Goal: Transaction & Acquisition: Purchase product/service

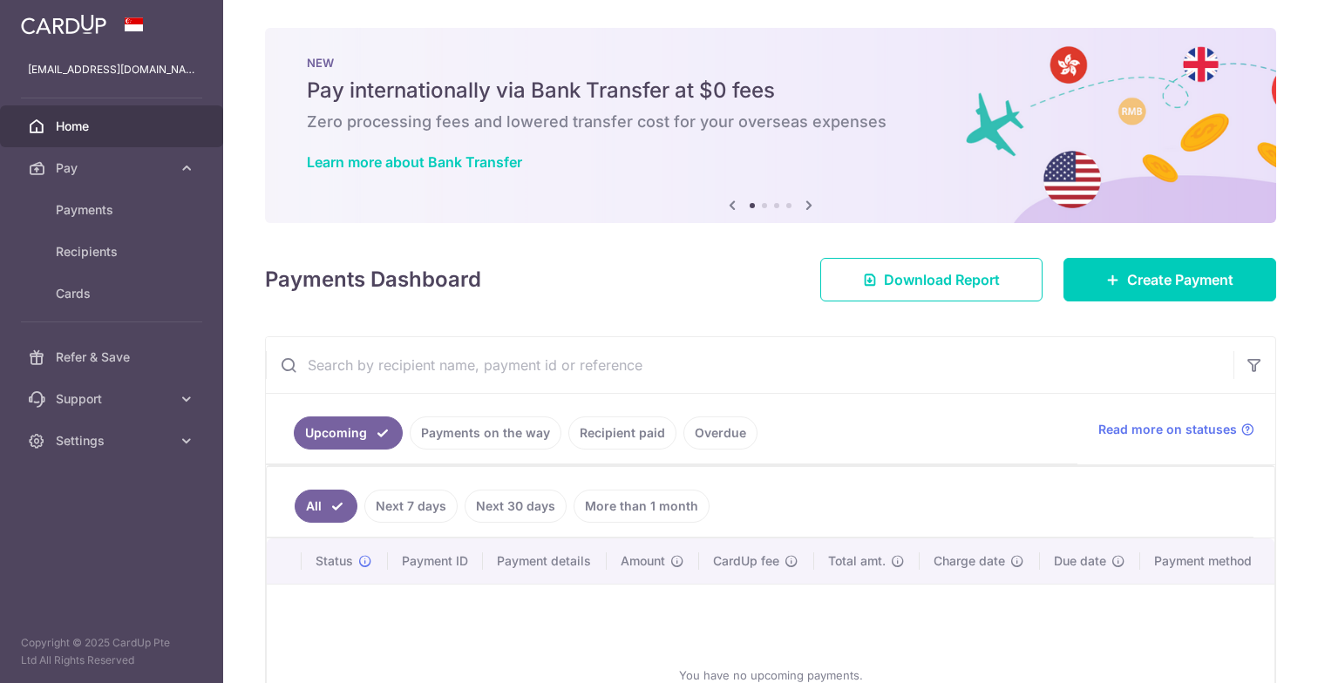
click at [87, 212] on span "Payments" at bounding box center [113, 209] width 115 height 17
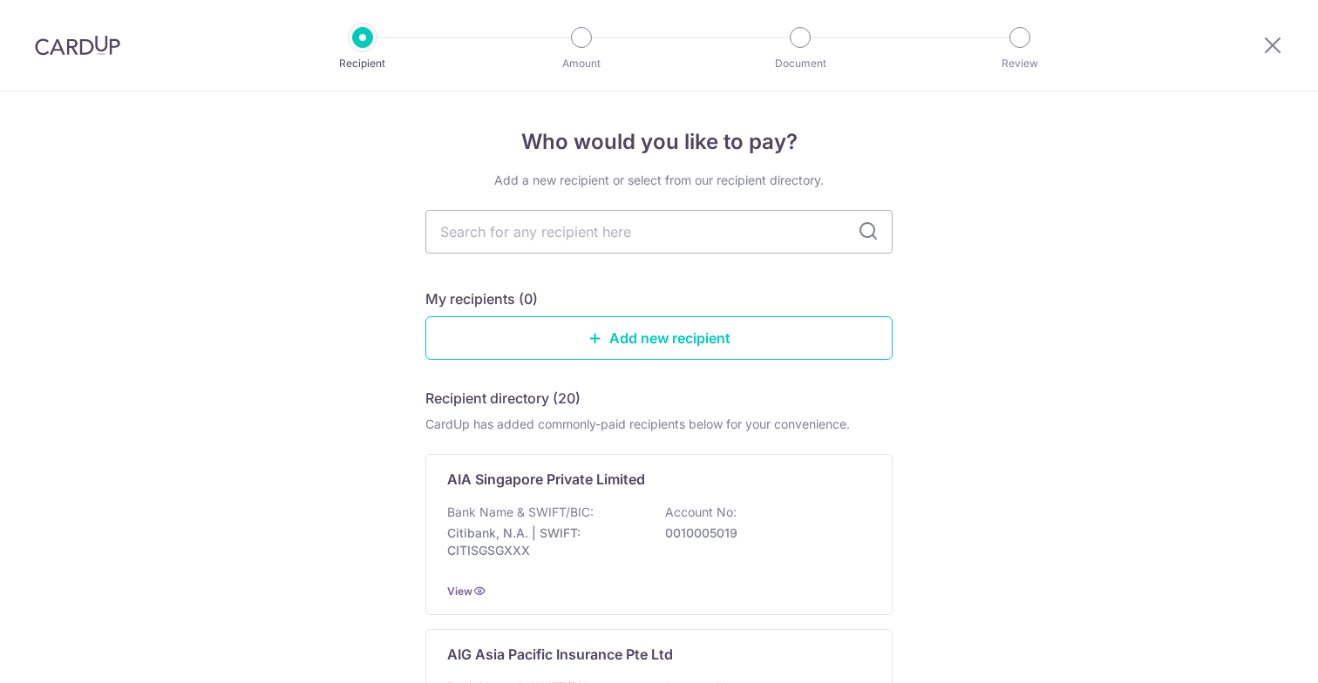
scroll to position [5, 0]
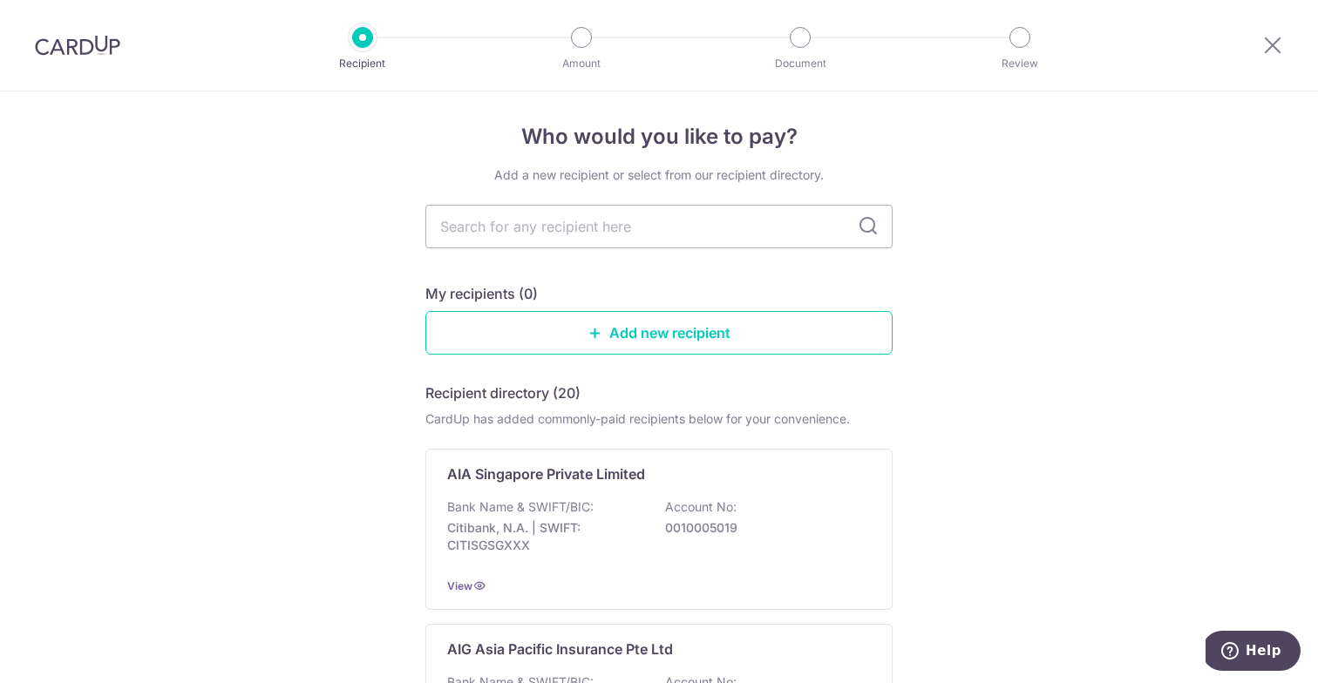
click at [98, 47] on img at bounding box center [77, 45] width 85 height 21
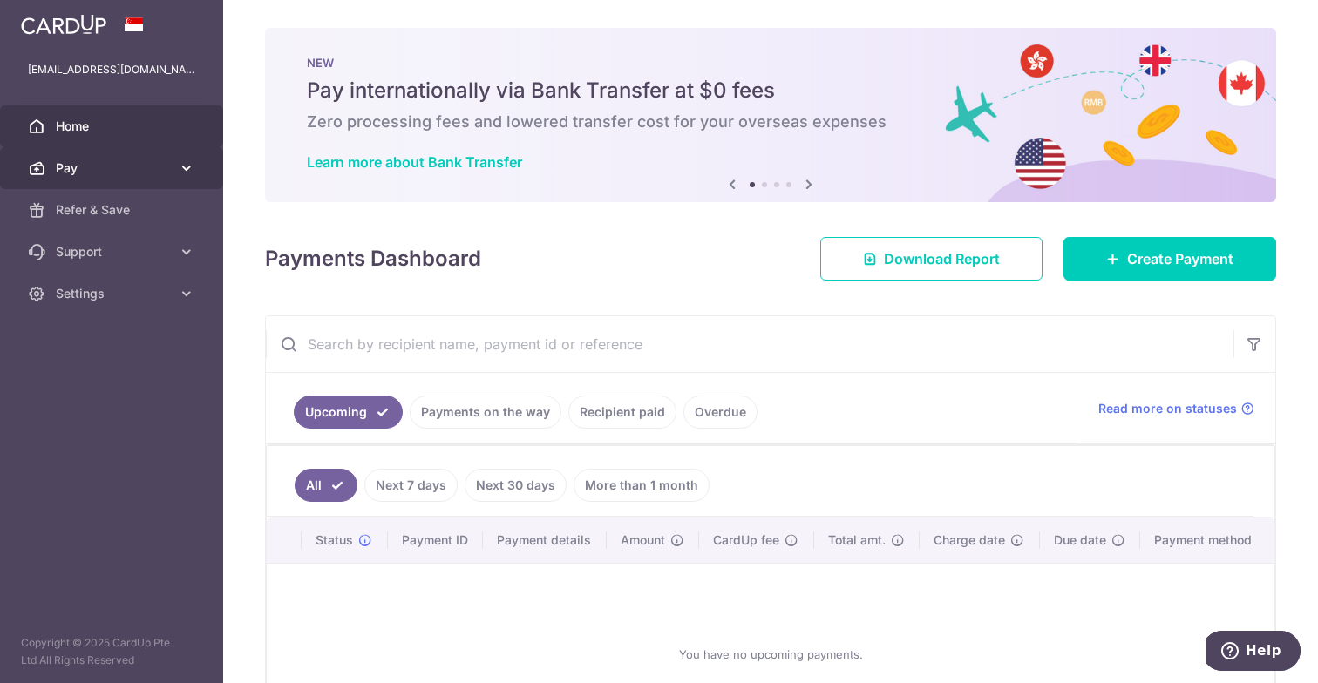
click at [89, 171] on span "Pay" at bounding box center [113, 168] width 115 height 17
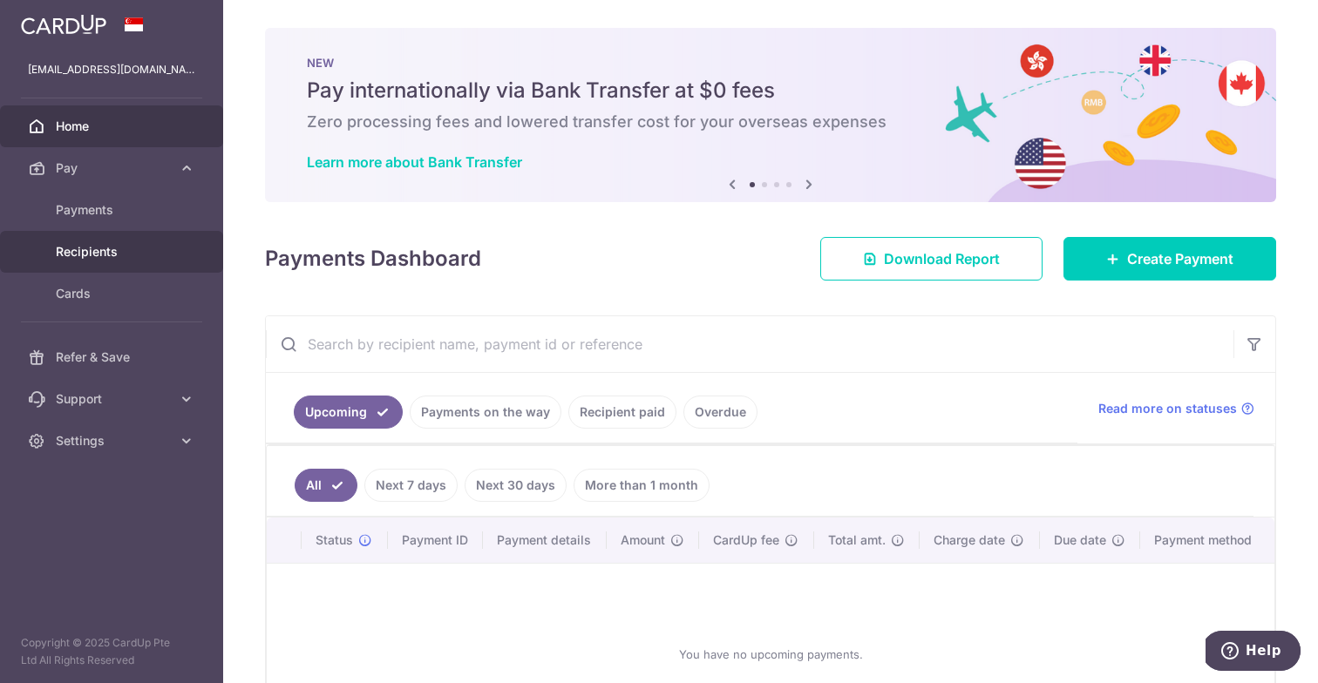
click at [88, 253] on span "Recipients" at bounding box center [113, 251] width 115 height 17
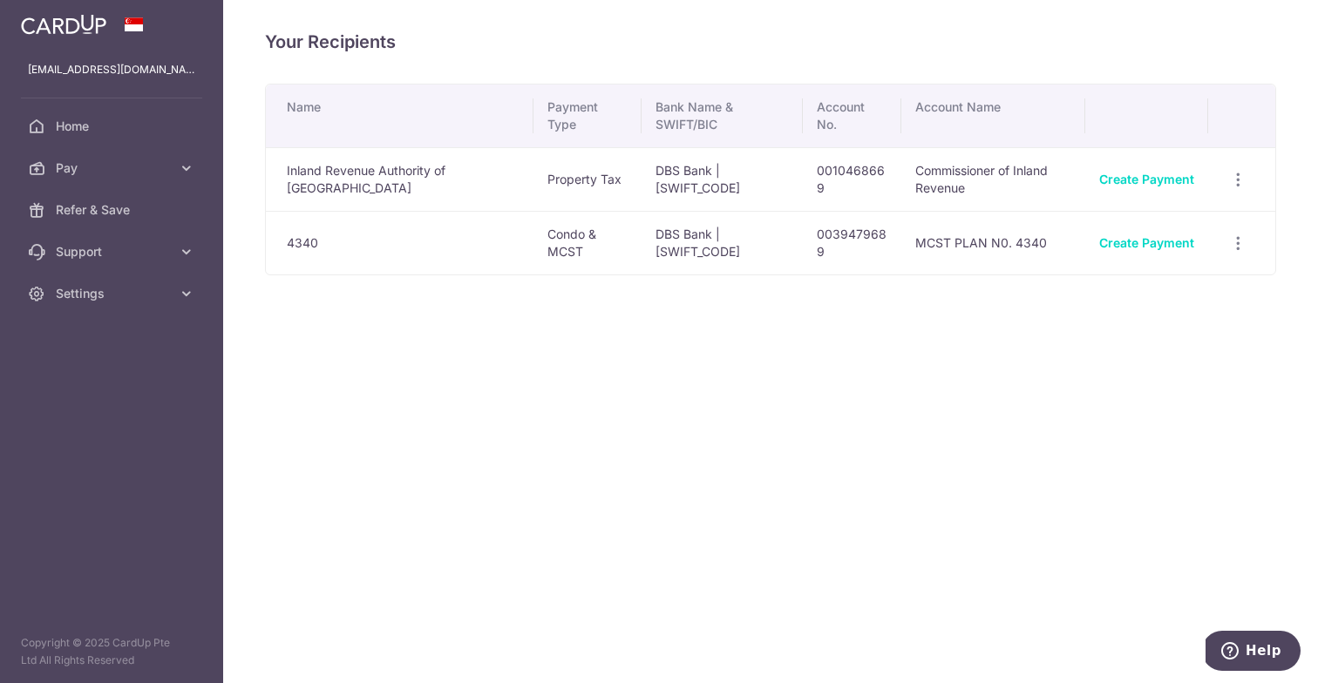
click at [535, 245] on td "Condo & MCST" at bounding box center [587, 243] width 108 height 64
click at [1158, 237] on link "Create Payment" at bounding box center [1146, 242] width 95 height 15
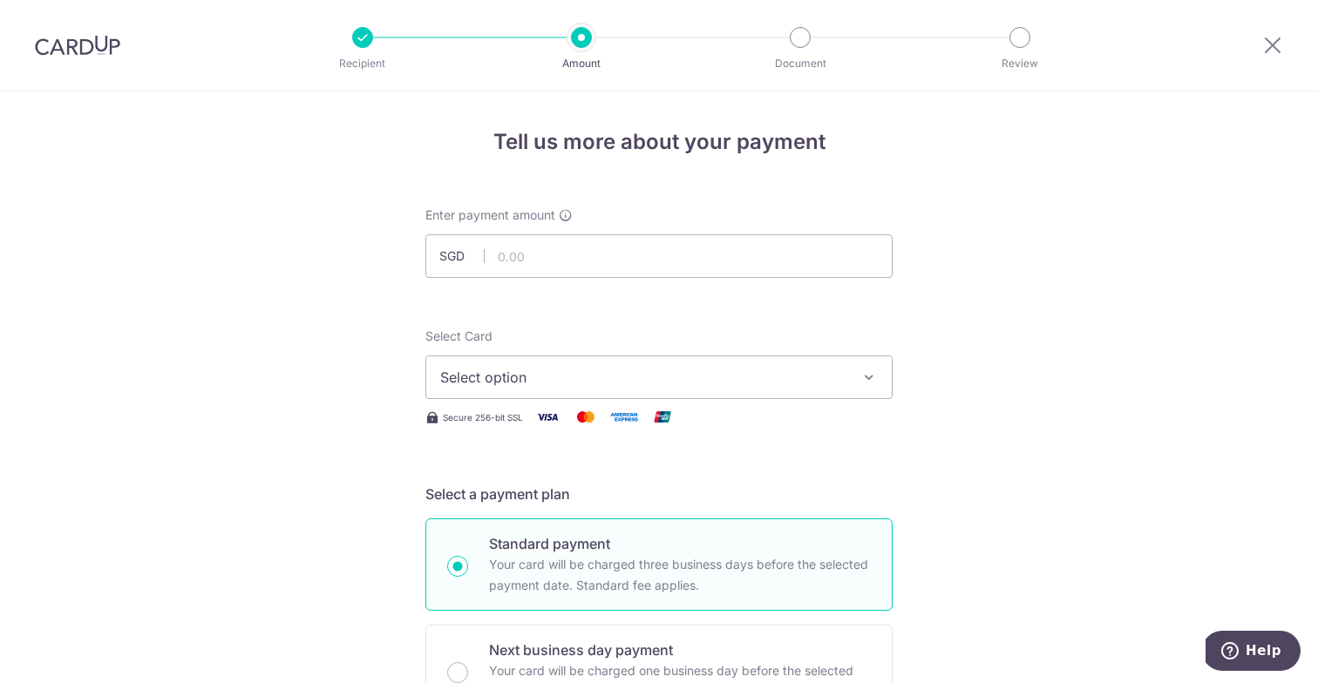
click at [557, 369] on span "Select option" at bounding box center [643, 377] width 406 height 21
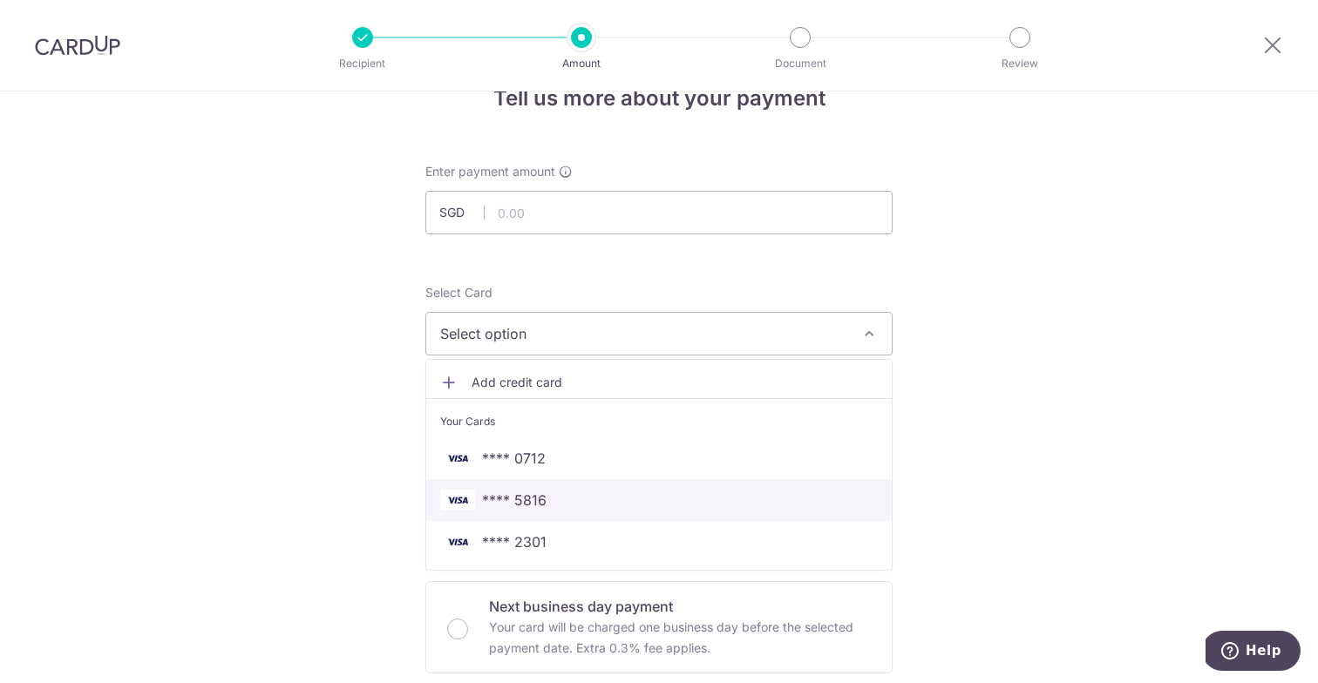
scroll to position [45, 0]
click at [559, 508] on span "**** 5816" at bounding box center [659, 498] width 438 height 21
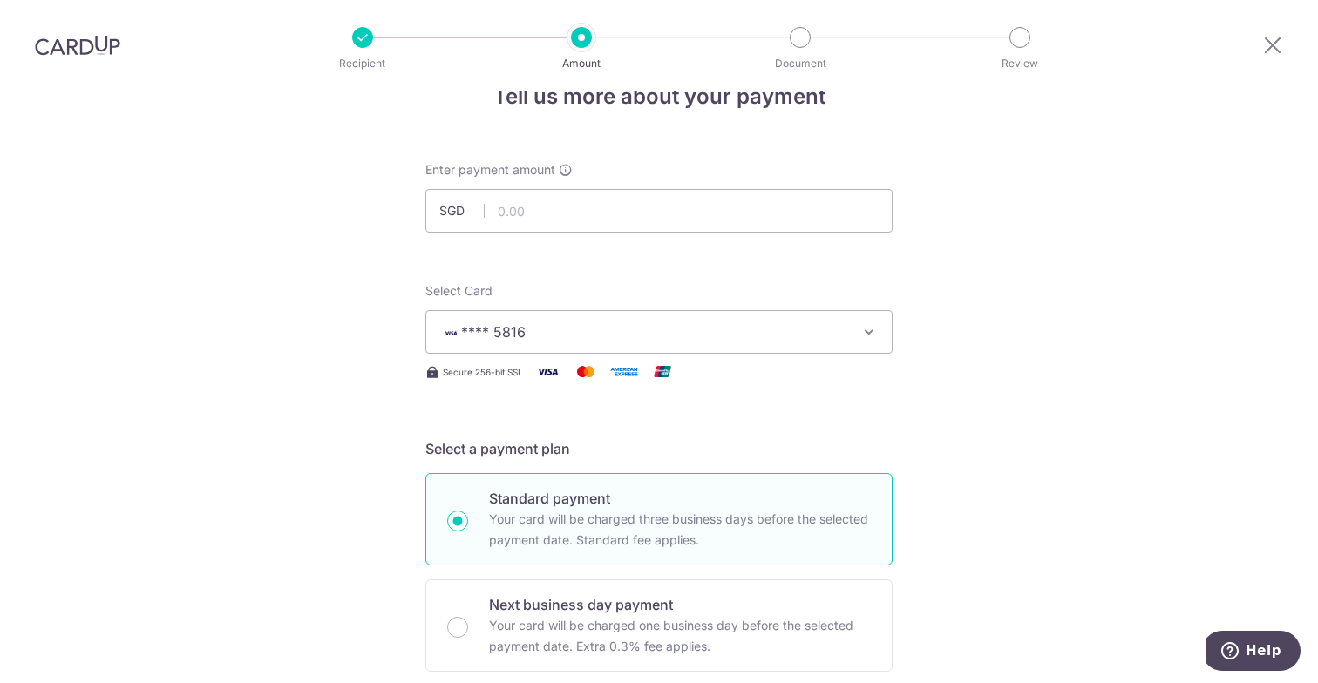
click at [540, 223] on input "text" at bounding box center [658, 211] width 467 height 44
paste input "3HOME25R"
type input "3HOME25R"
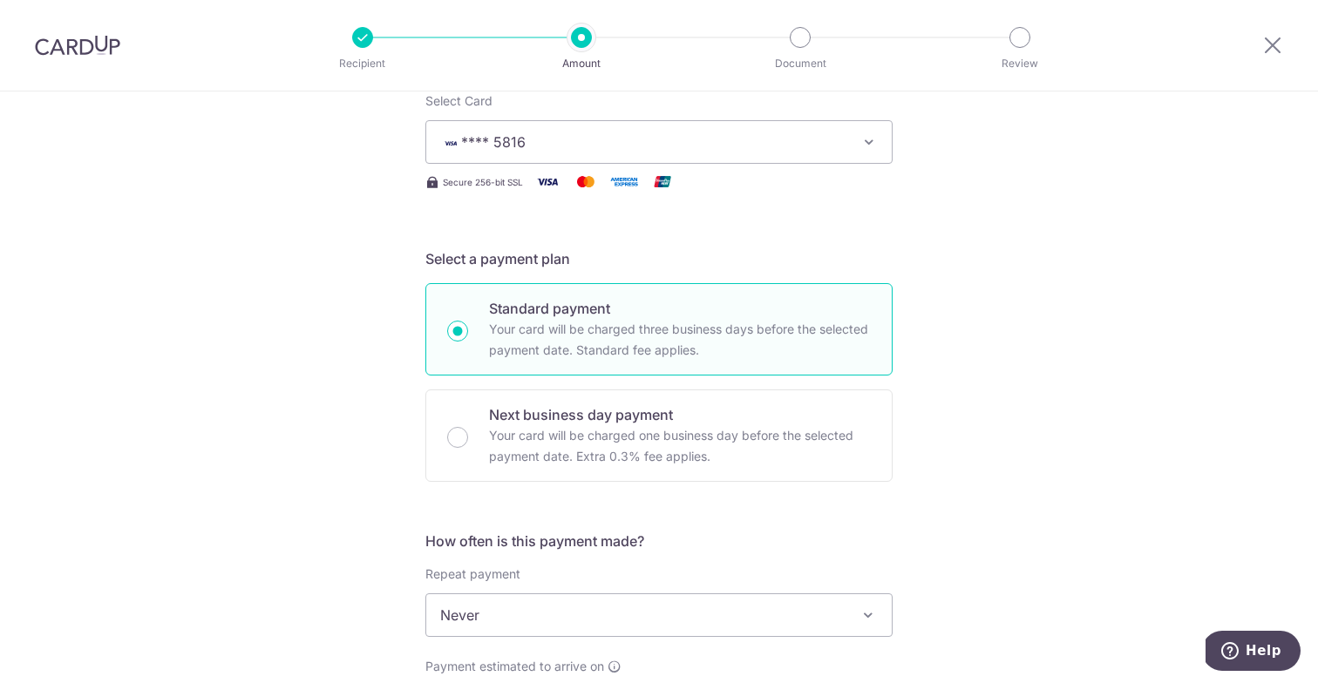
scroll to position [616, 0]
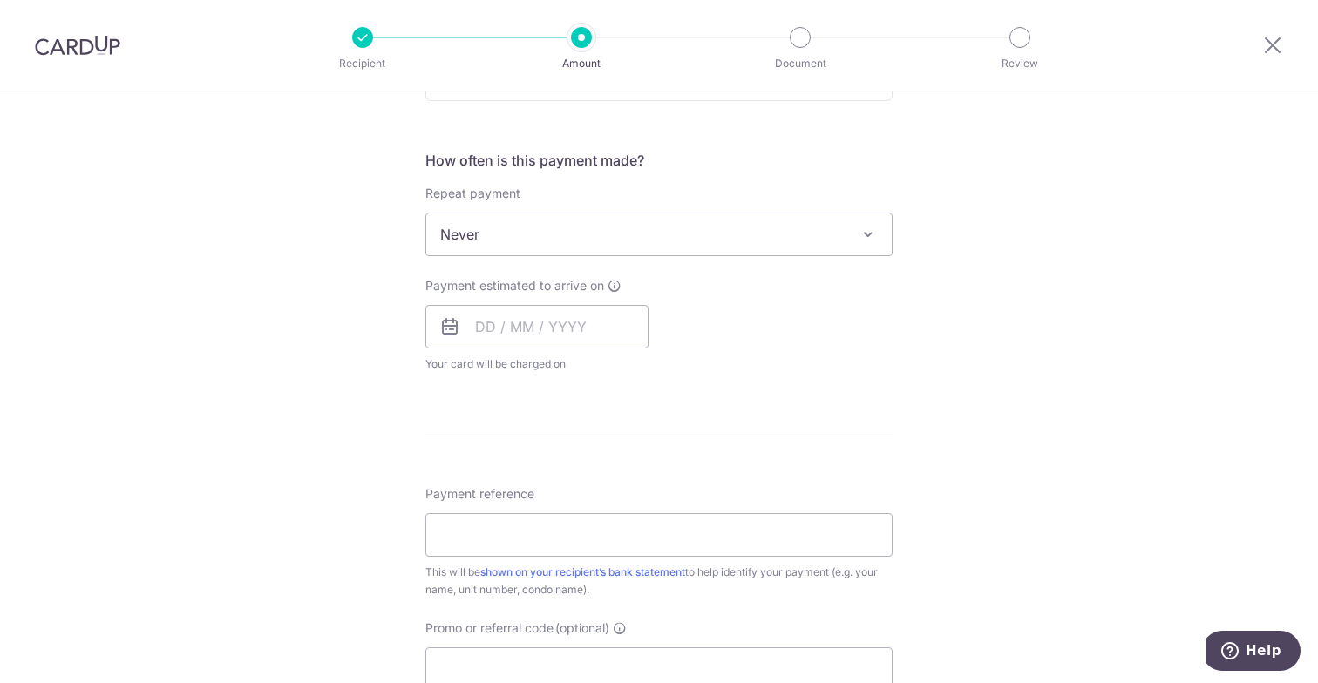
click at [515, 226] on span "Never" at bounding box center [658, 235] width 465 height 42
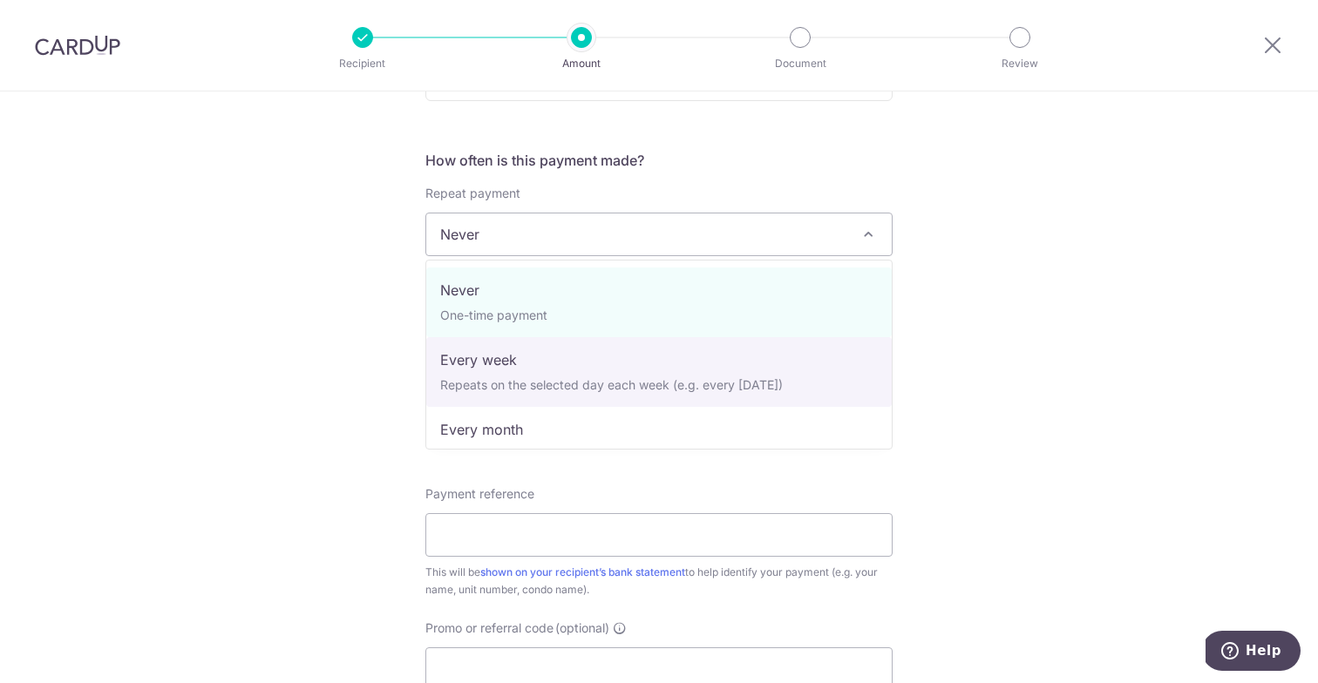
select select "2"
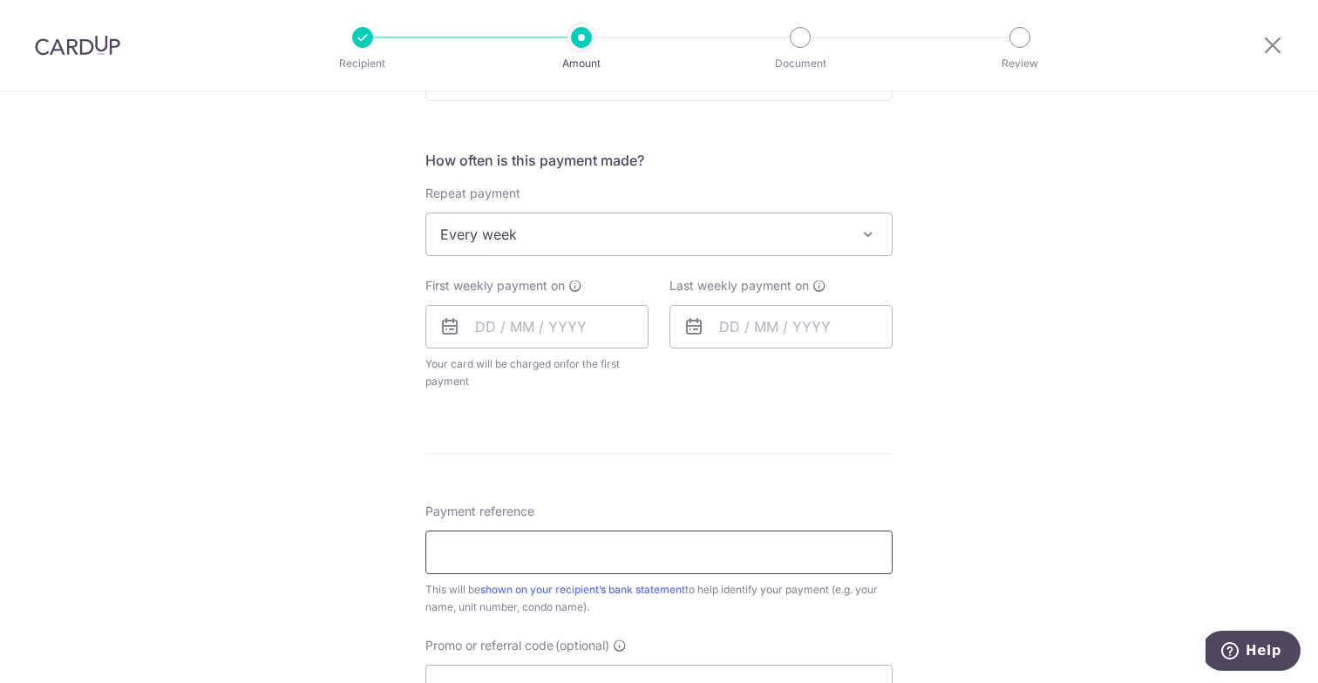
click at [522, 540] on input "Payment reference" at bounding box center [658, 553] width 467 height 44
paste input "3HOME25R"
type input "3HOME25R"
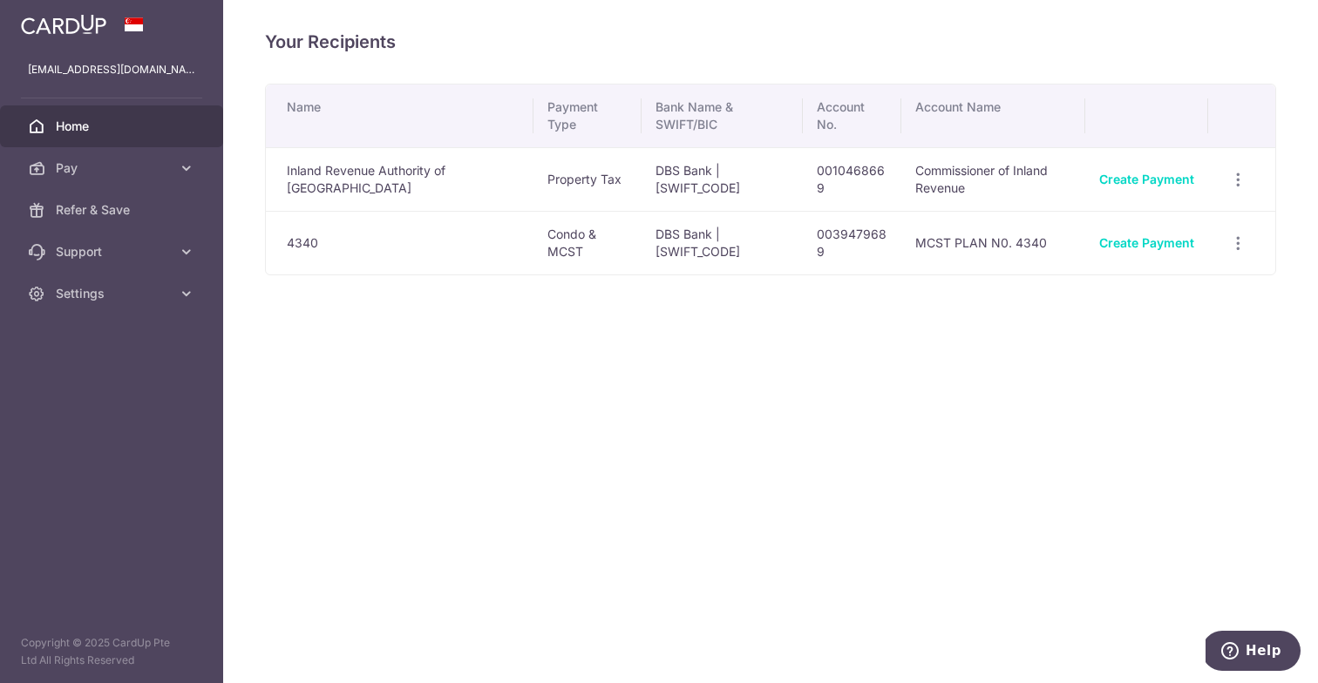
click at [117, 120] on span "Home" at bounding box center [113, 126] width 115 height 17
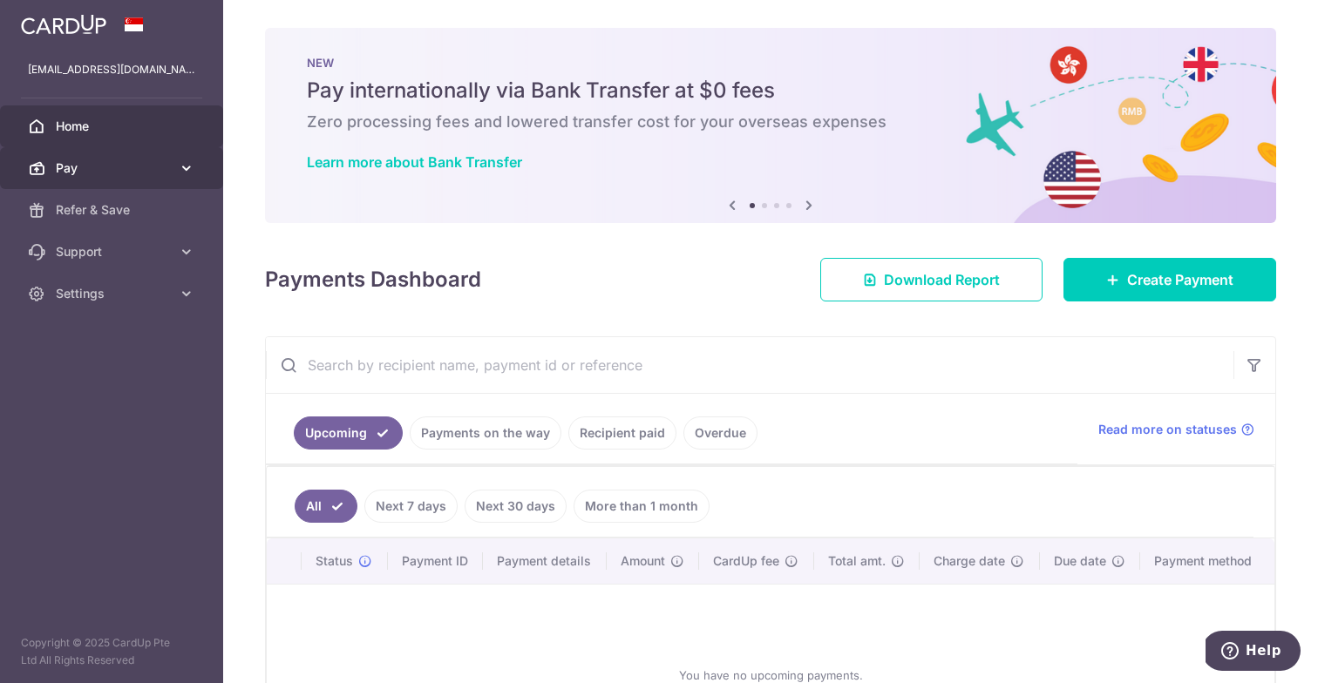
click at [148, 161] on span "Pay" at bounding box center [113, 168] width 115 height 17
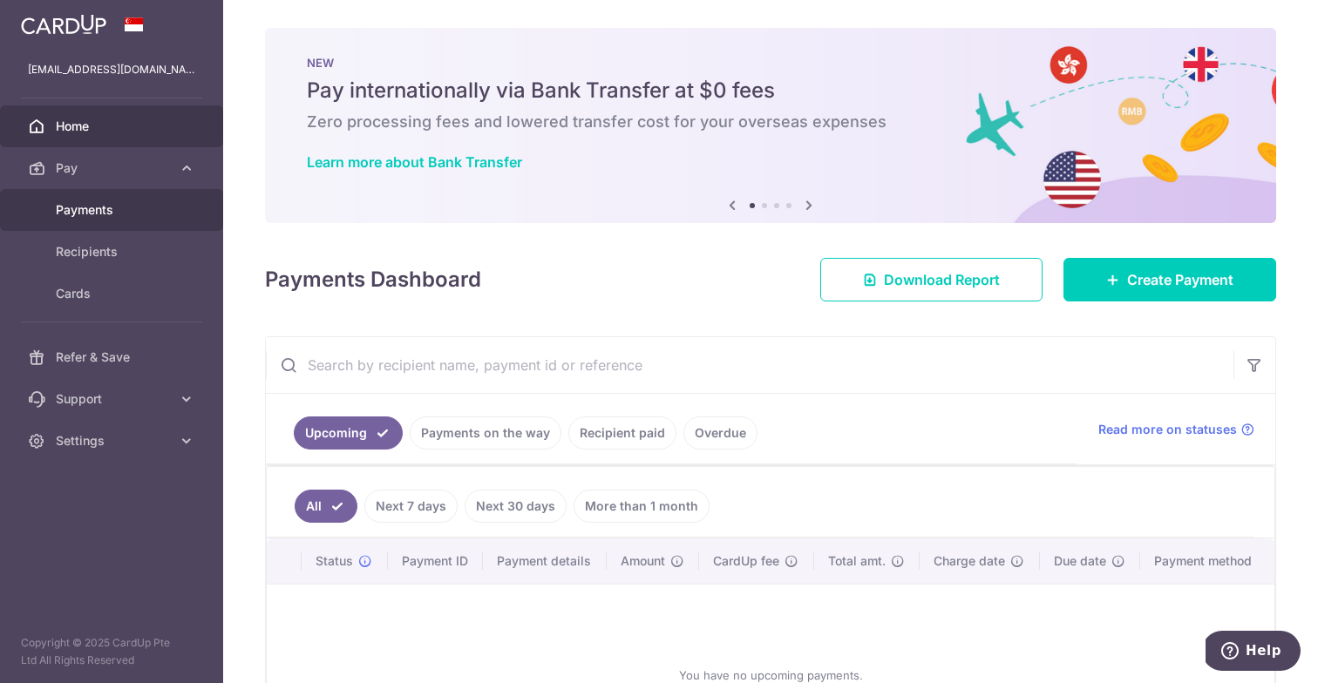
click at [97, 212] on span "Payments" at bounding box center [113, 209] width 115 height 17
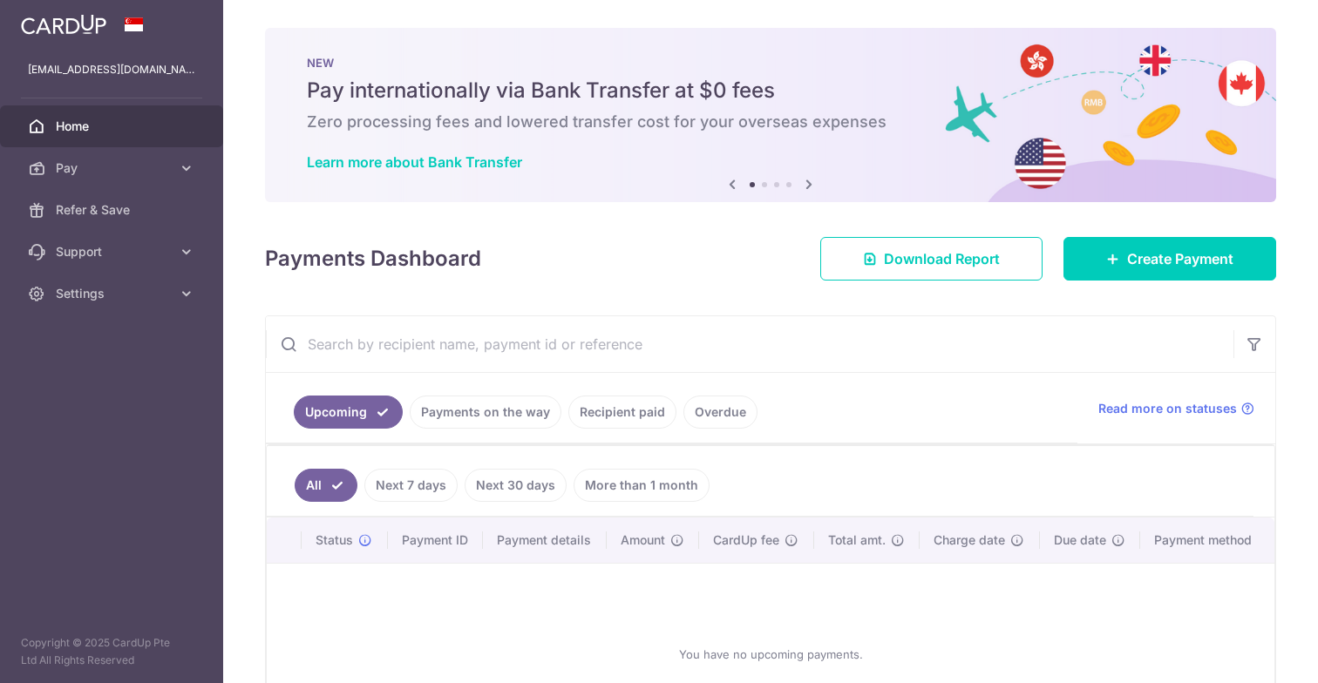
click at [512, 409] on ul "Upcoming Payments on the way Recipient paid Overdue" at bounding box center [672, 408] width 812 height 71
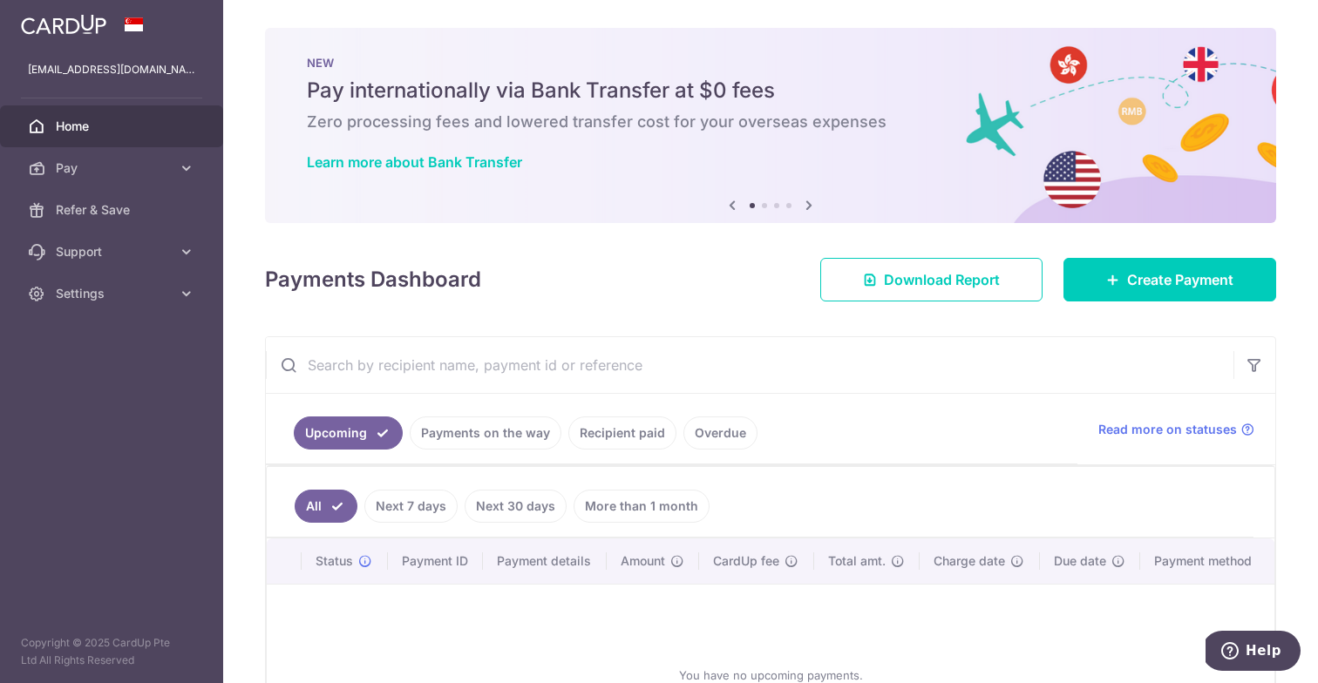
click at [663, 440] on link "Recipient paid" at bounding box center [622, 433] width 108 height 33
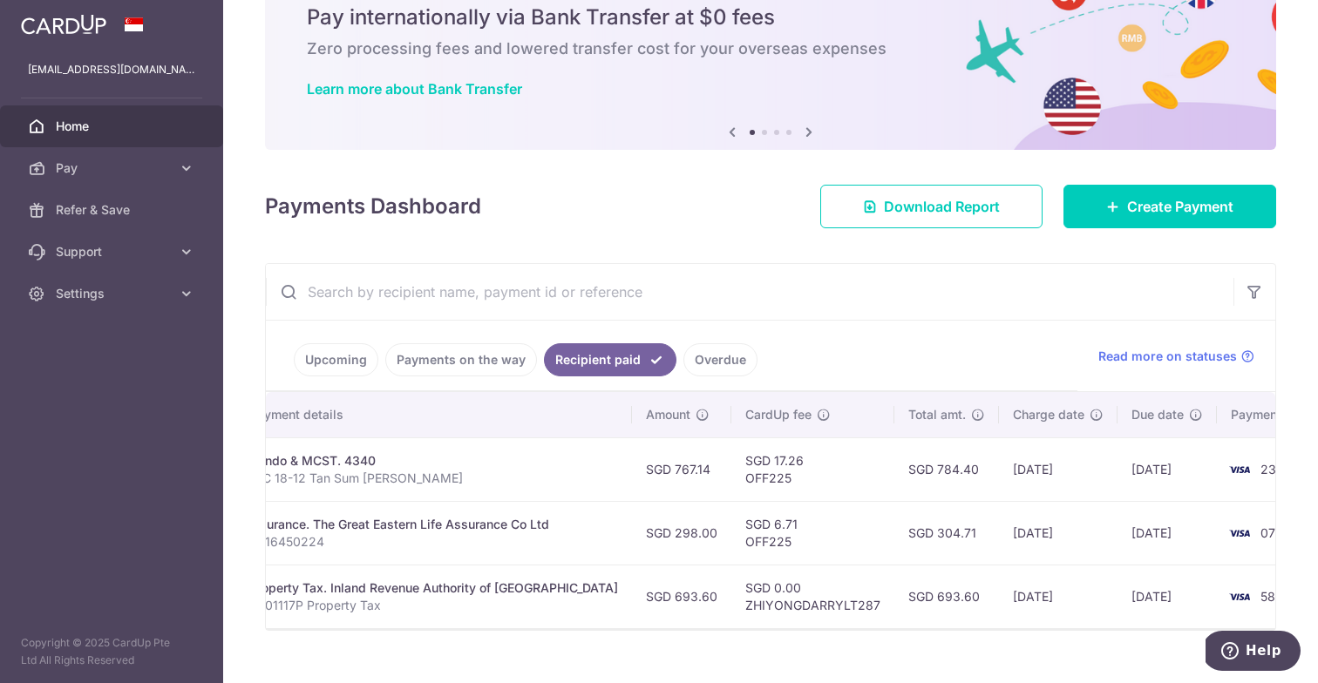
scroll to position [66, 0]
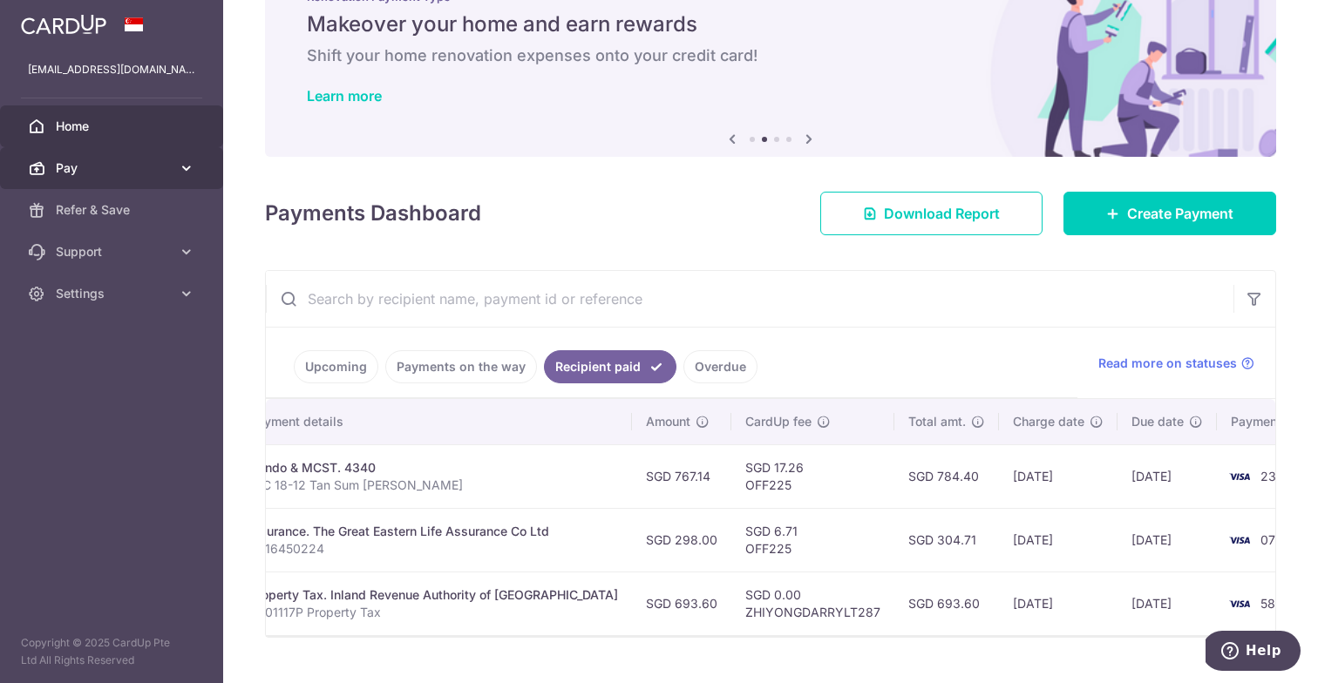
click at [70, 162] on span "Pay" at bounding box center [113, 168] width 115 height 17
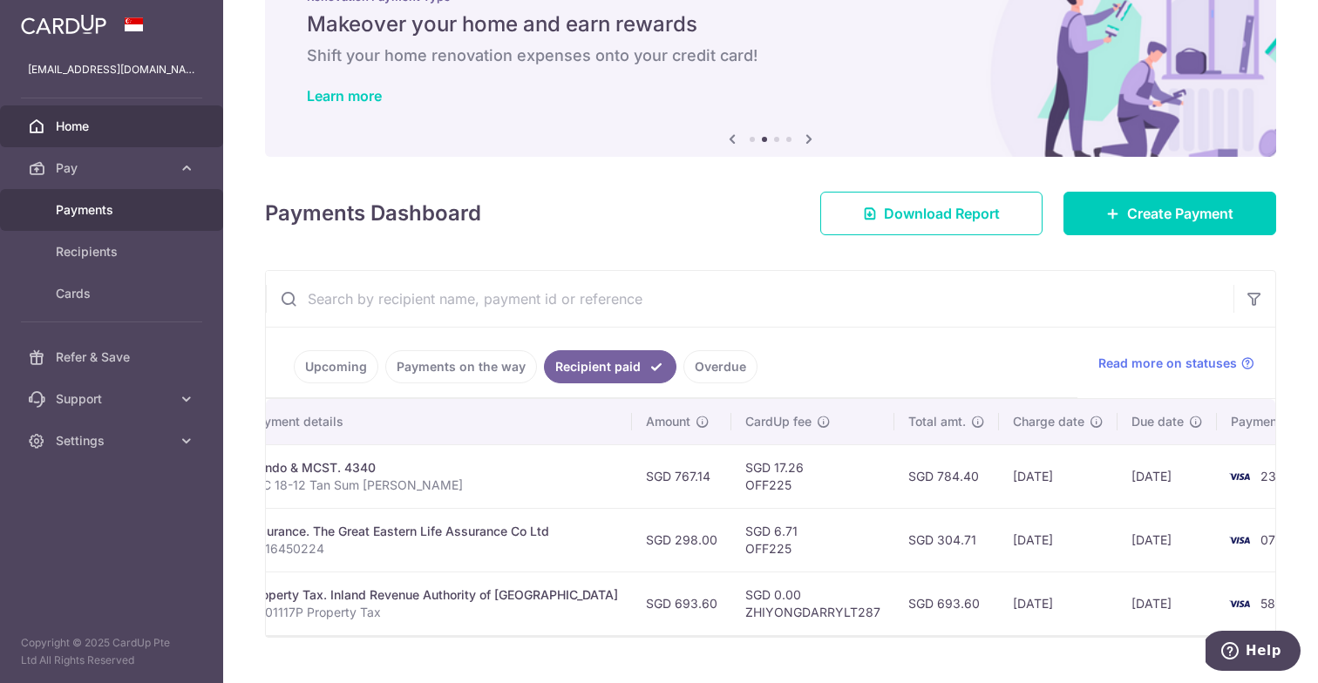
click at [85, 217] on span "Payments" at bounding box center [113, 209] width 115 height 17
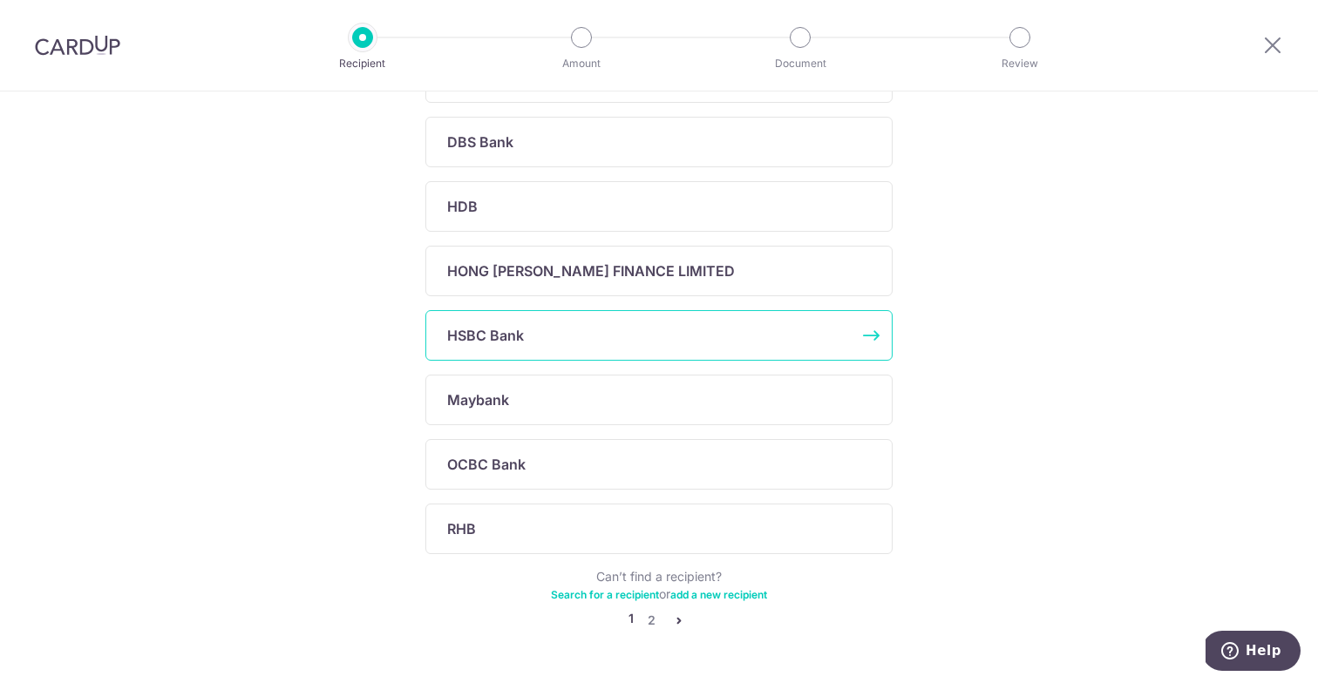
scroll to position [548, 0]
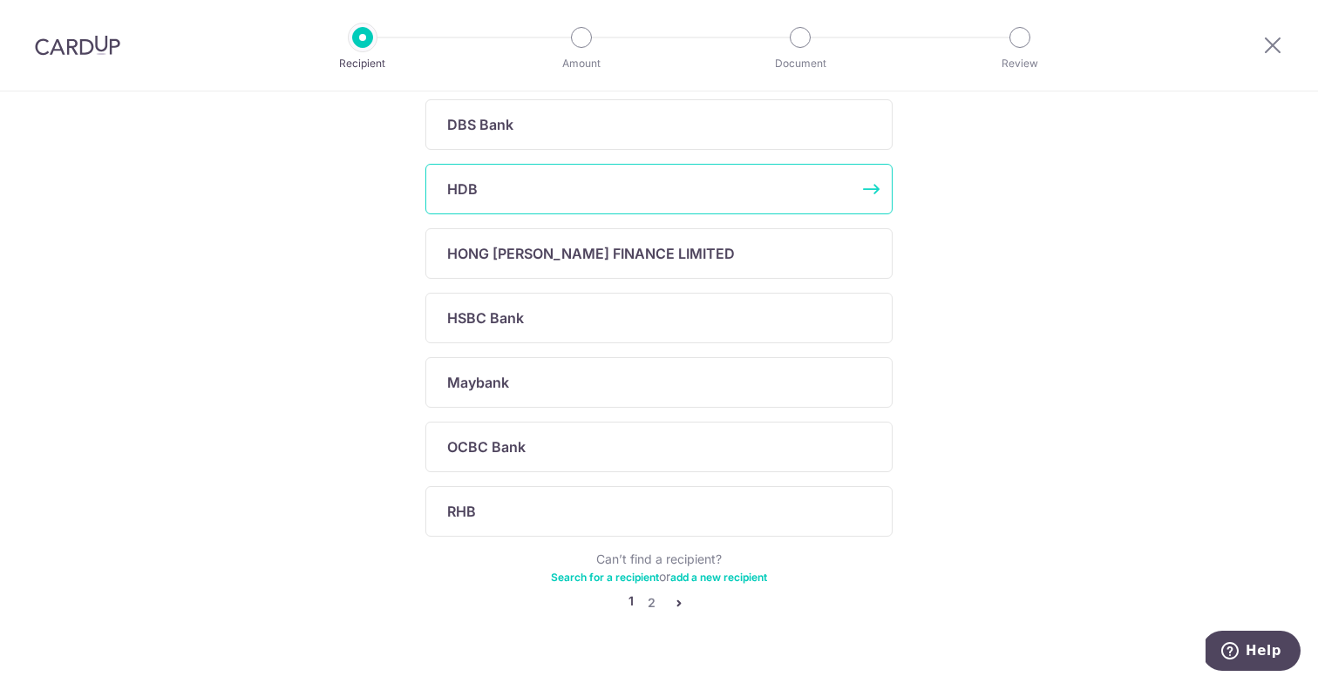
click at [459, 168] on div "HDB" at bounding box center [658, 189] width 467 height 51
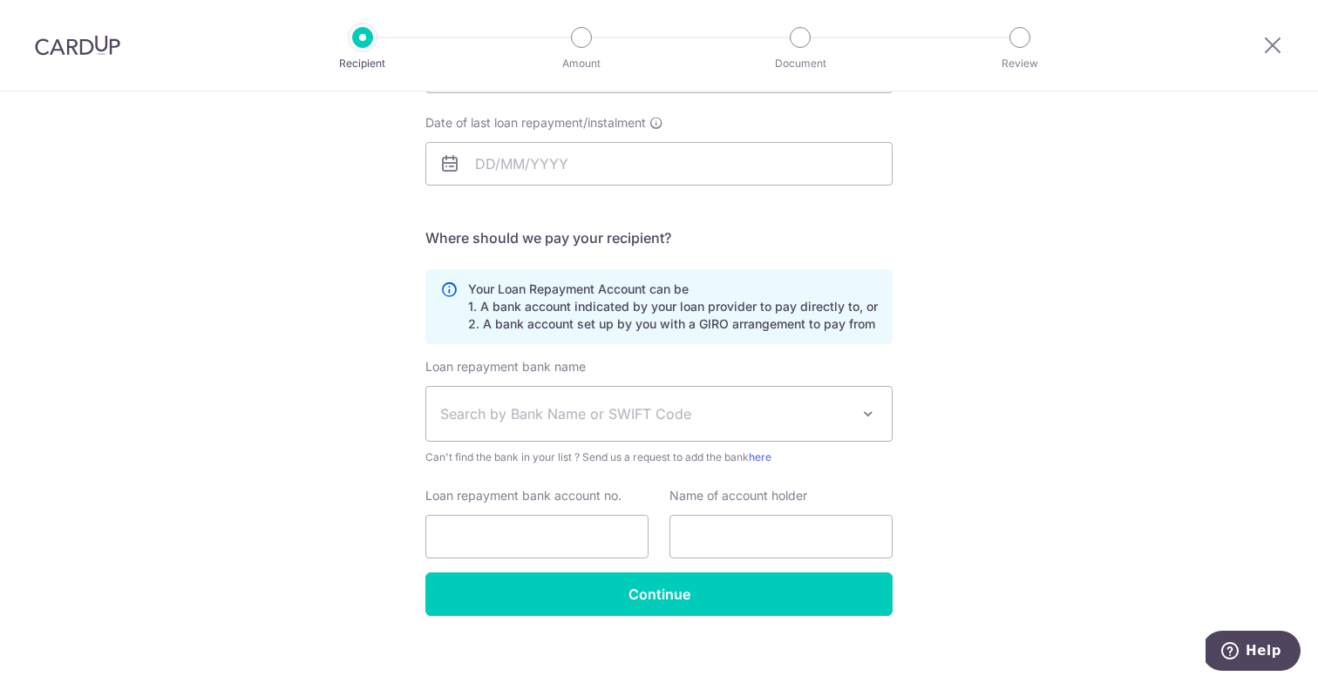
scroll to position [262, 0]
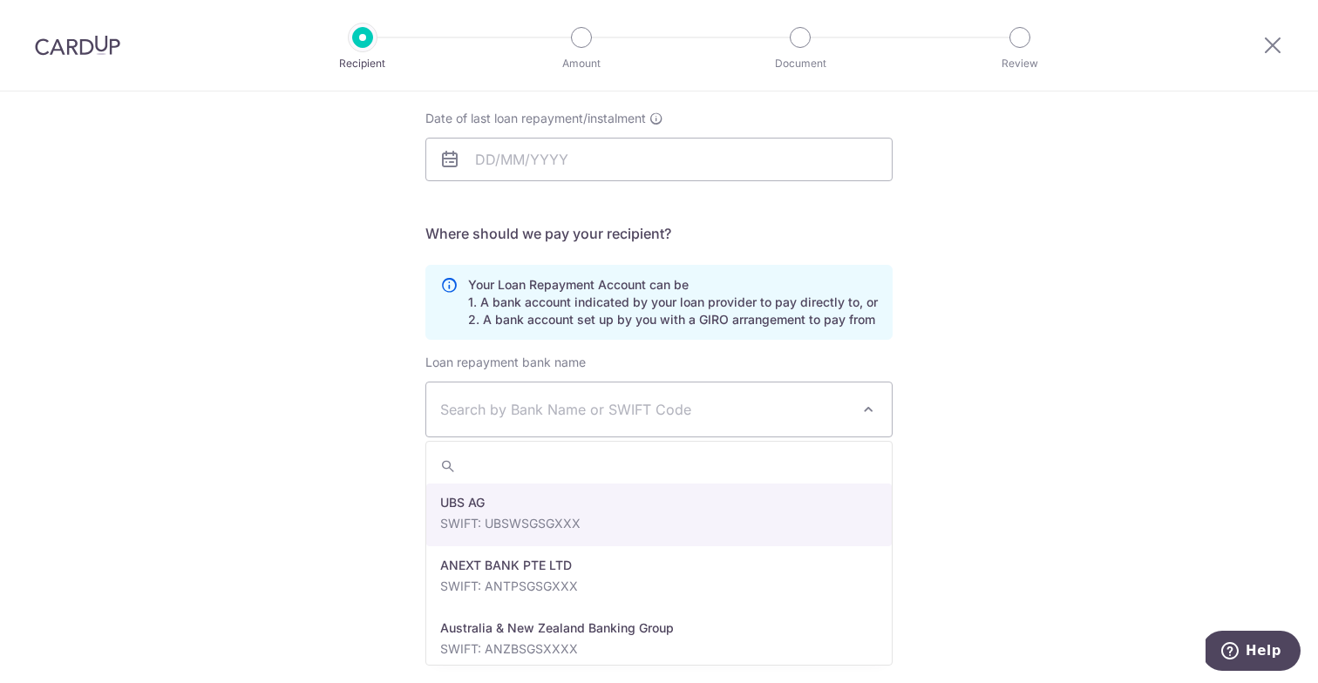
click at [815, 403] on span "Search by Bank Name or SWIFT Code" at bounding box center [645, 409] width 410 height 21
click at [999, 404] on div "Who would you like to pay? Your recipient does not need a CardUp account to rec…" at bounding box center [659, 261] width 1318 height 865
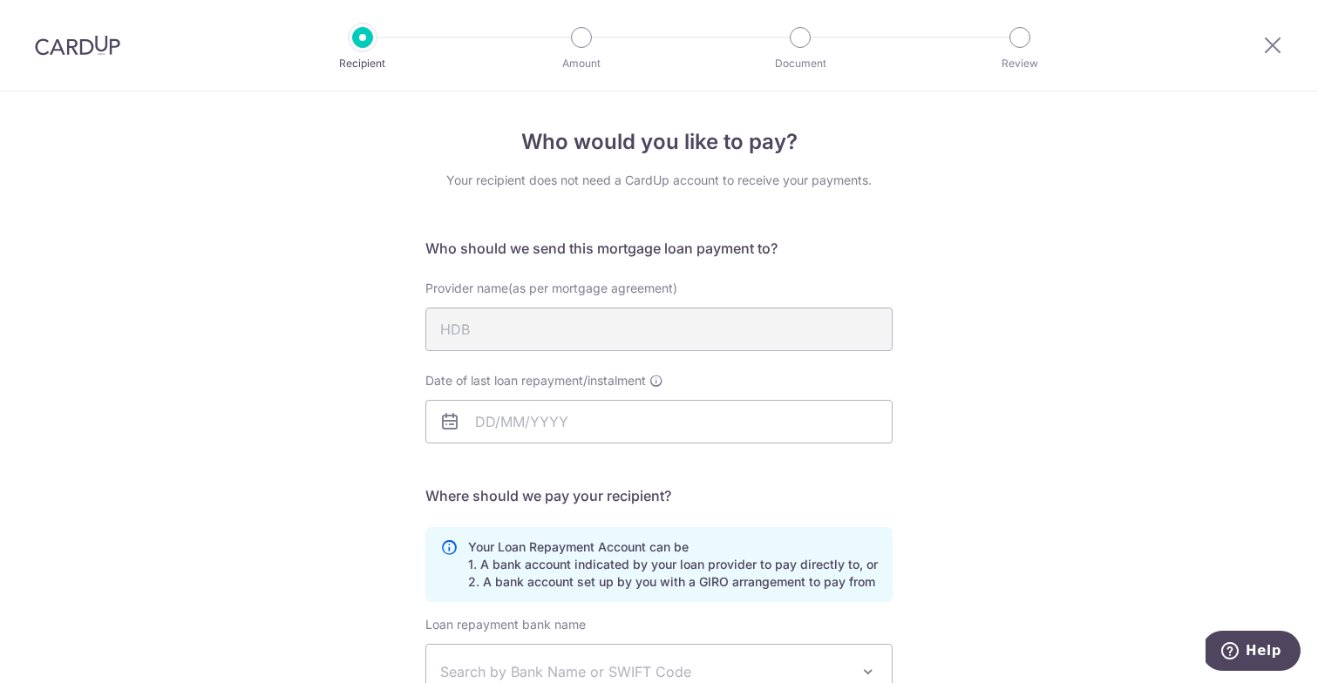
scroll to position [0, 0]
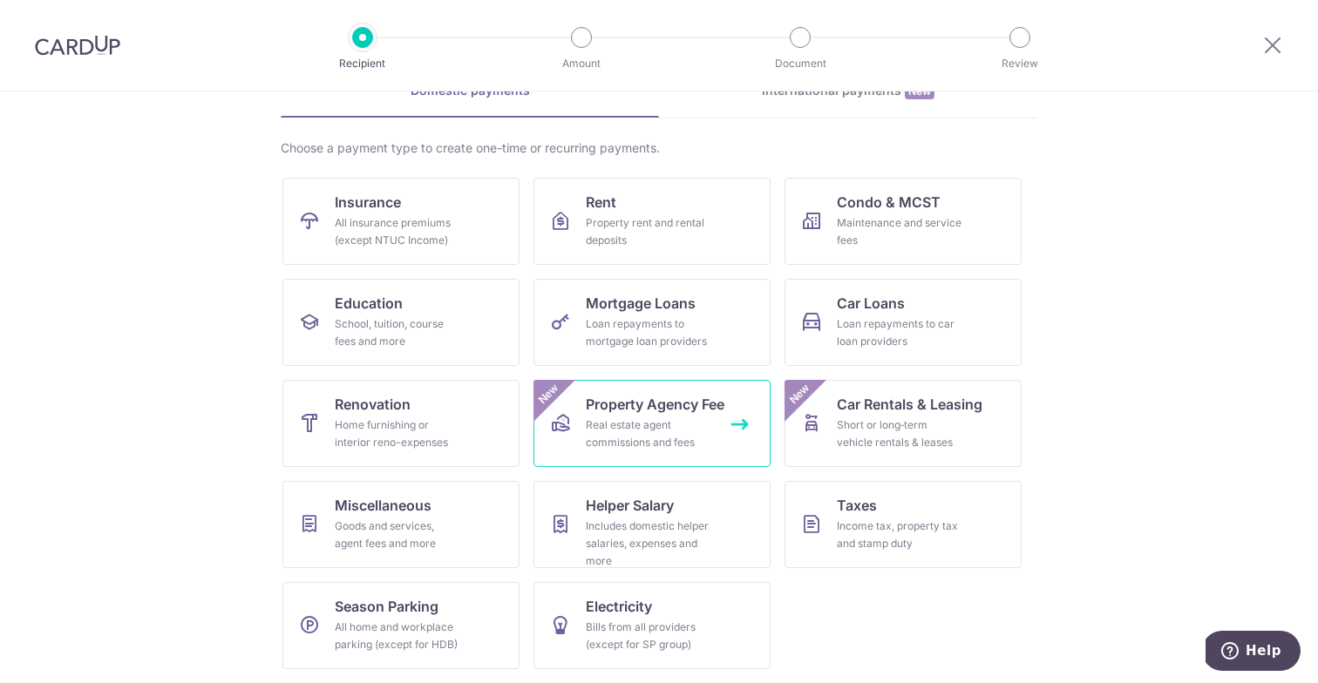
scroll to position [96, 0]
click at [1287, 42] on div at bounding box center [1272, 45] width 91 height 91
click at [1274, 42] on icon at bounding box center [1272, 45] width 21 height 22
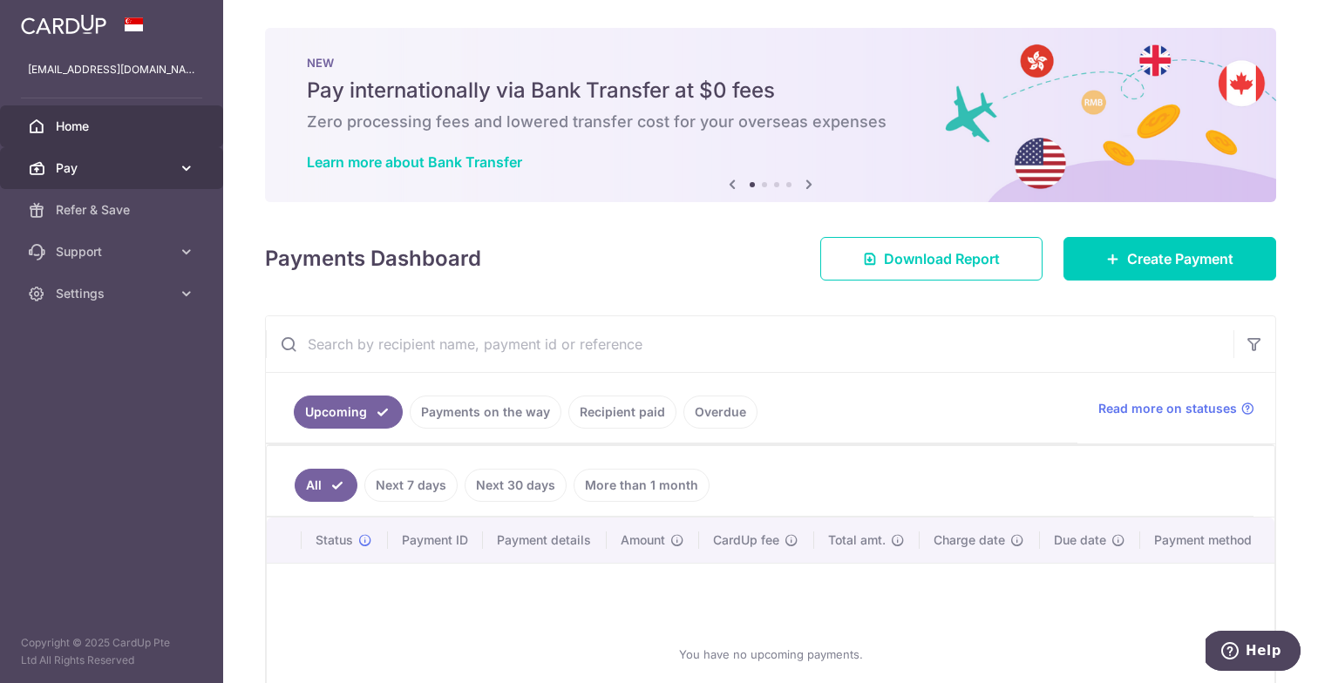
click at [80, 187] on link "Pay" at bounding box center [111, 168] width 223 height 42
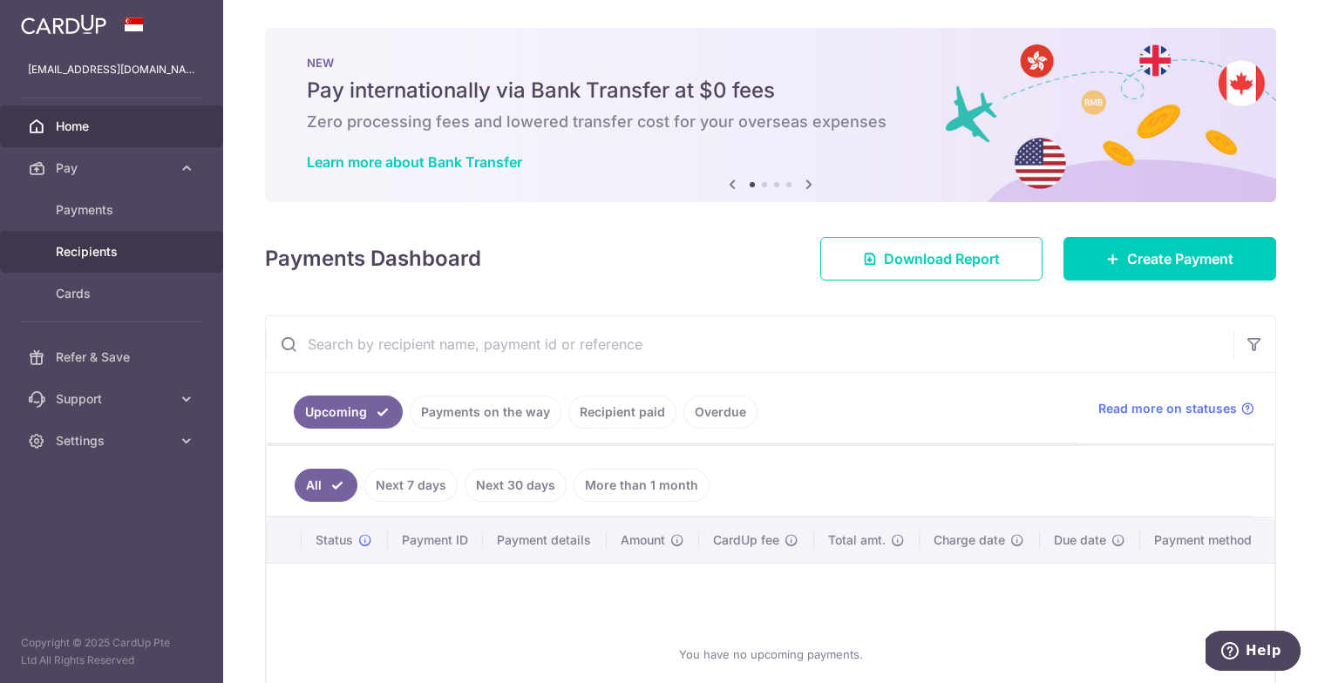
click at [83, 252] on span "Recipients" at bounding box center [113, 251] width 115 height 17
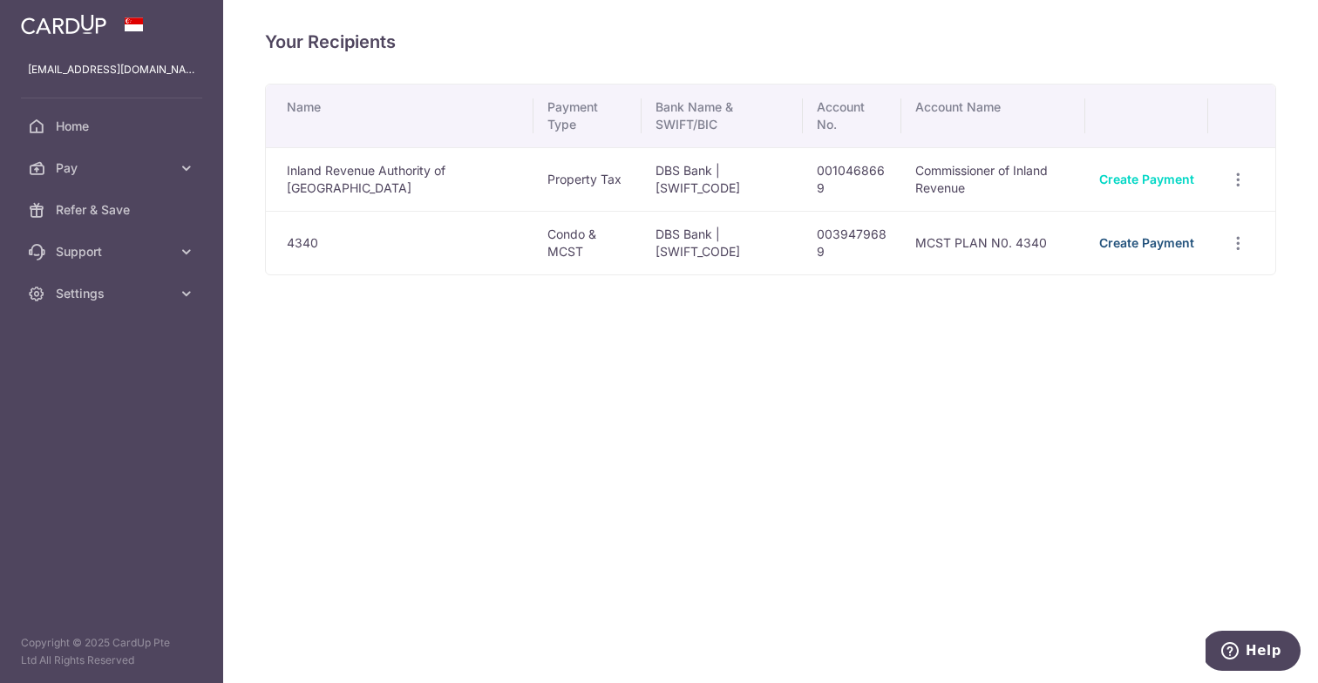
click at [1146, 248] on link "Create Payment" at bounding box center [1146, 242] width 95 height 15
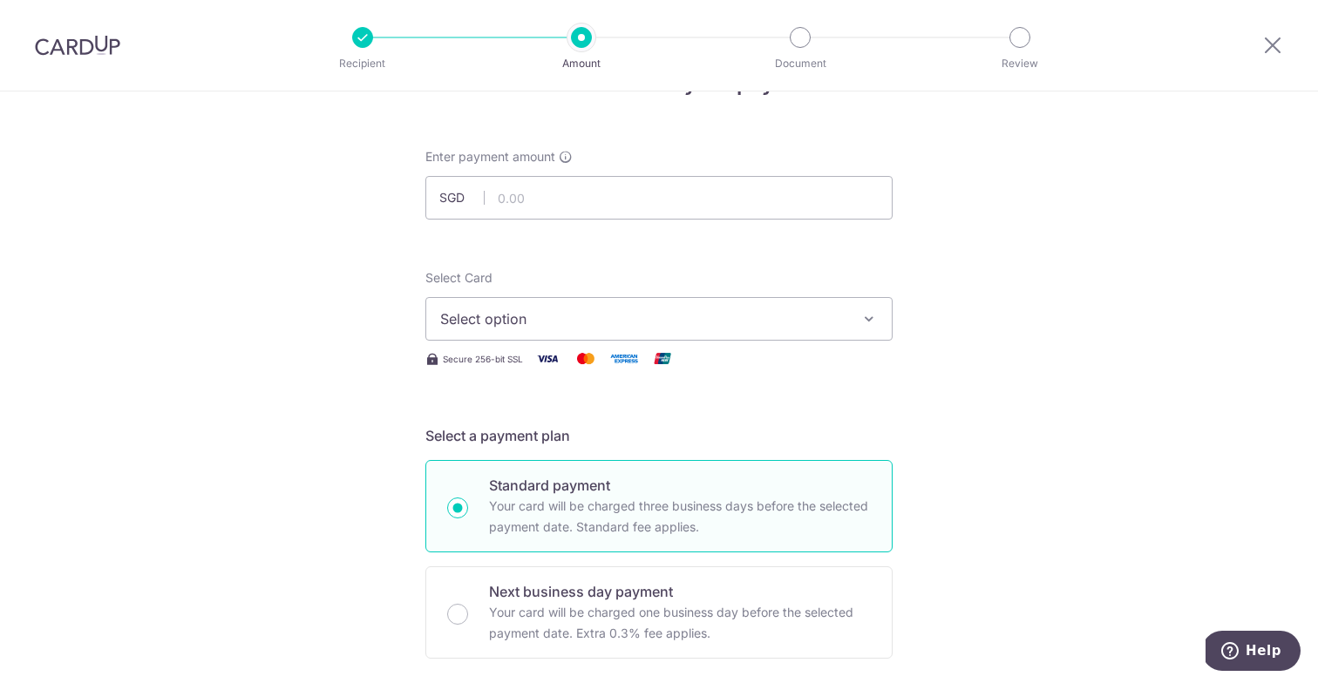
scroll to position [24, 0]
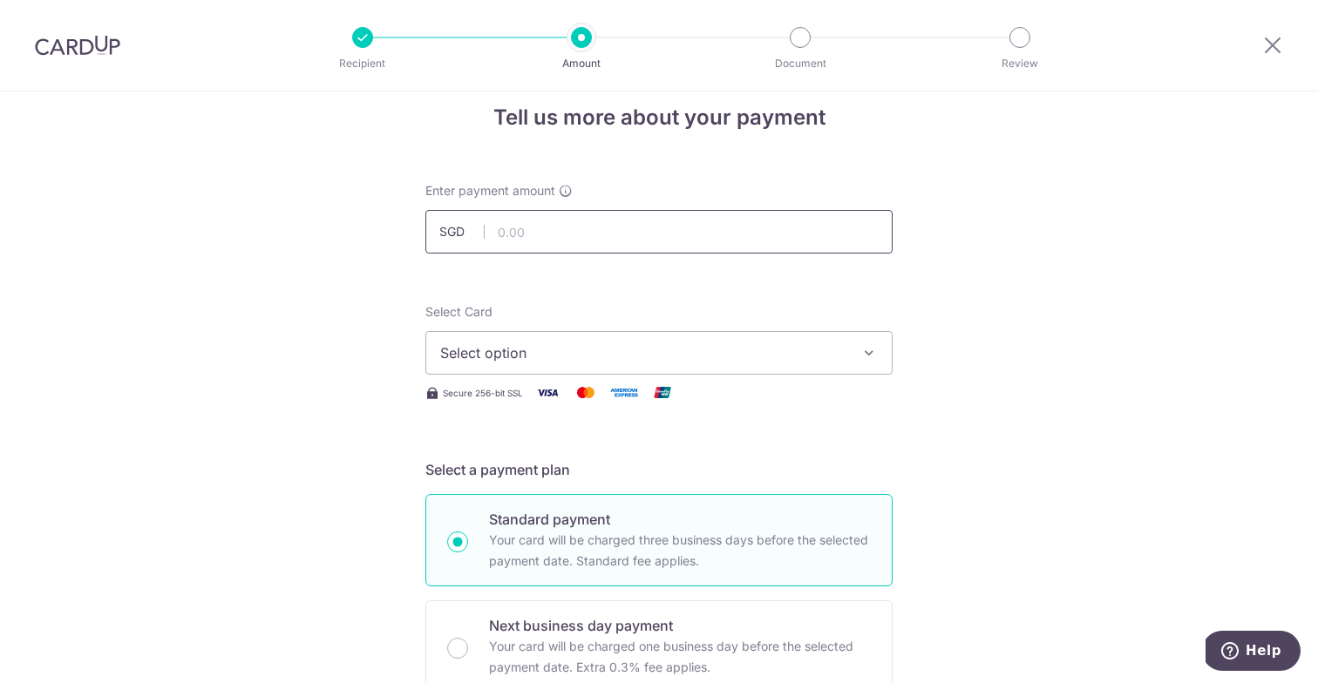
click at [568, 229] on input "text" at bounding box center [658, 232] width 467 height 44
type input "833.85"
click at [505, 341] on button "Select option" at bounding box center [658, 353] width 467 height 44
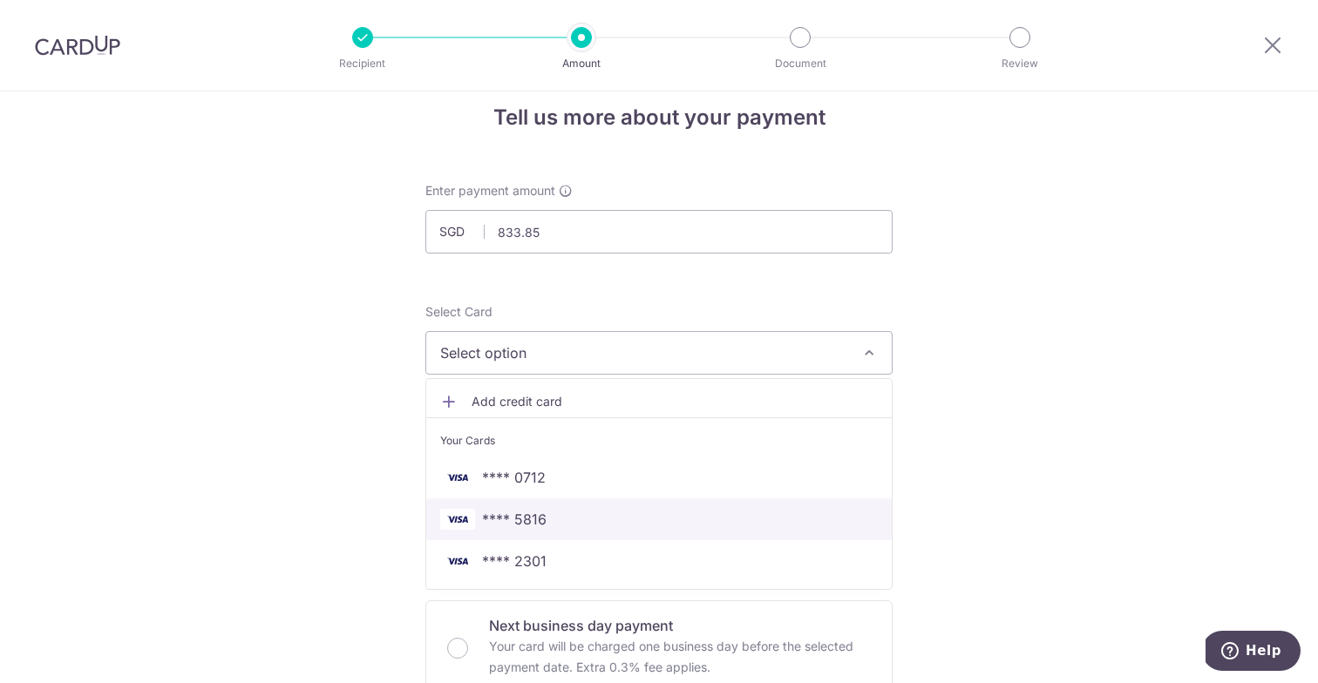
click at [512, 511] on span "**** 5816" at bounding box center [514, 519] width 65 height 21
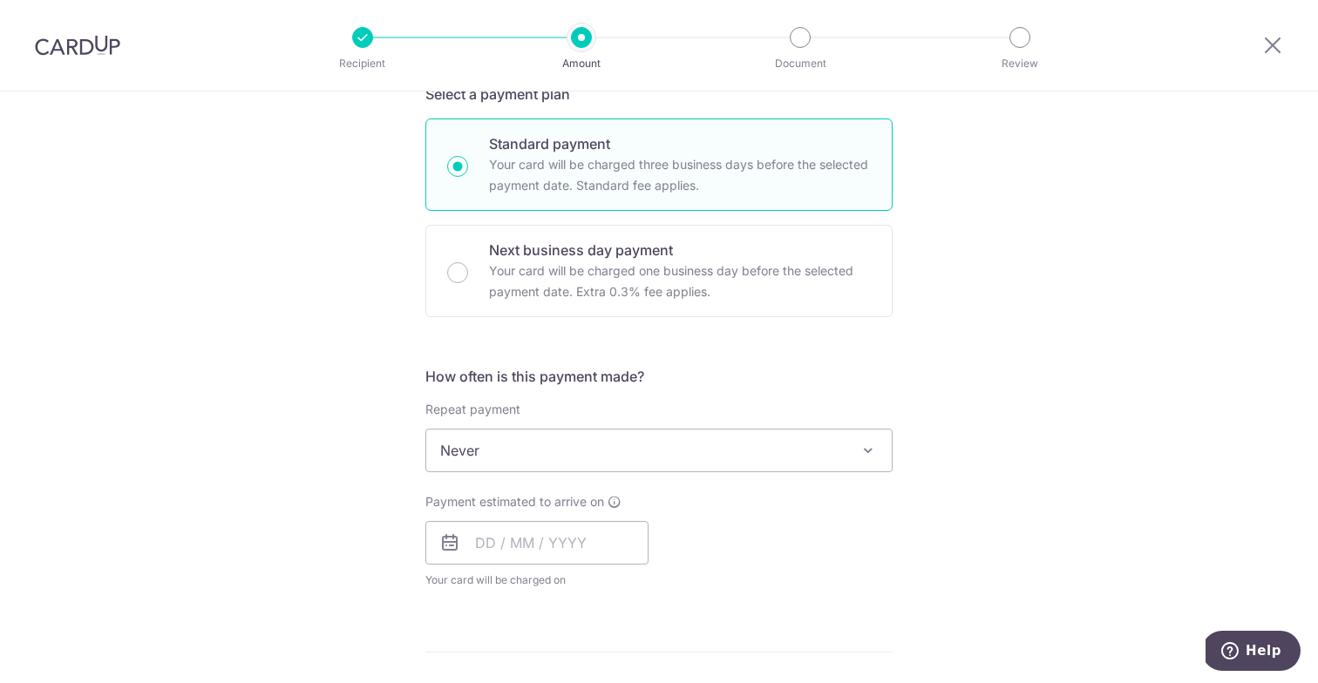
scroll to position [407, 0]
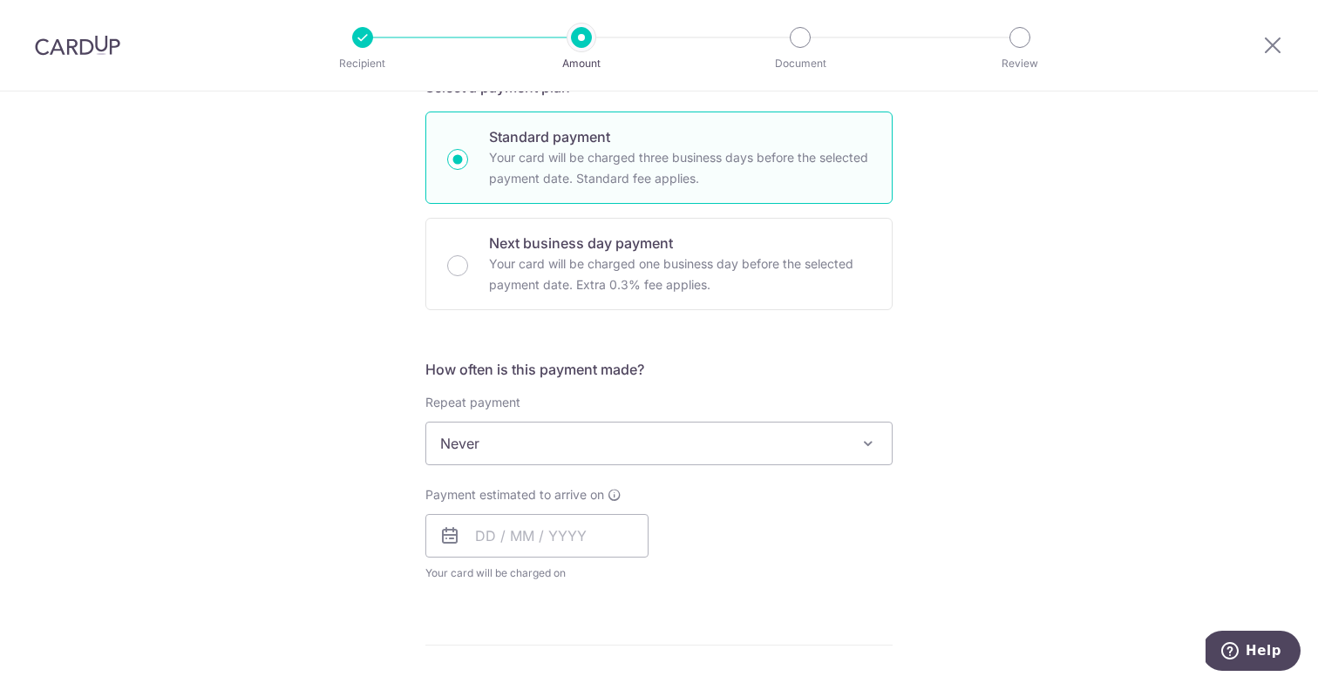
click at [499, 455] on span "Never" at bounding box center [658, 444] width 465 height 42
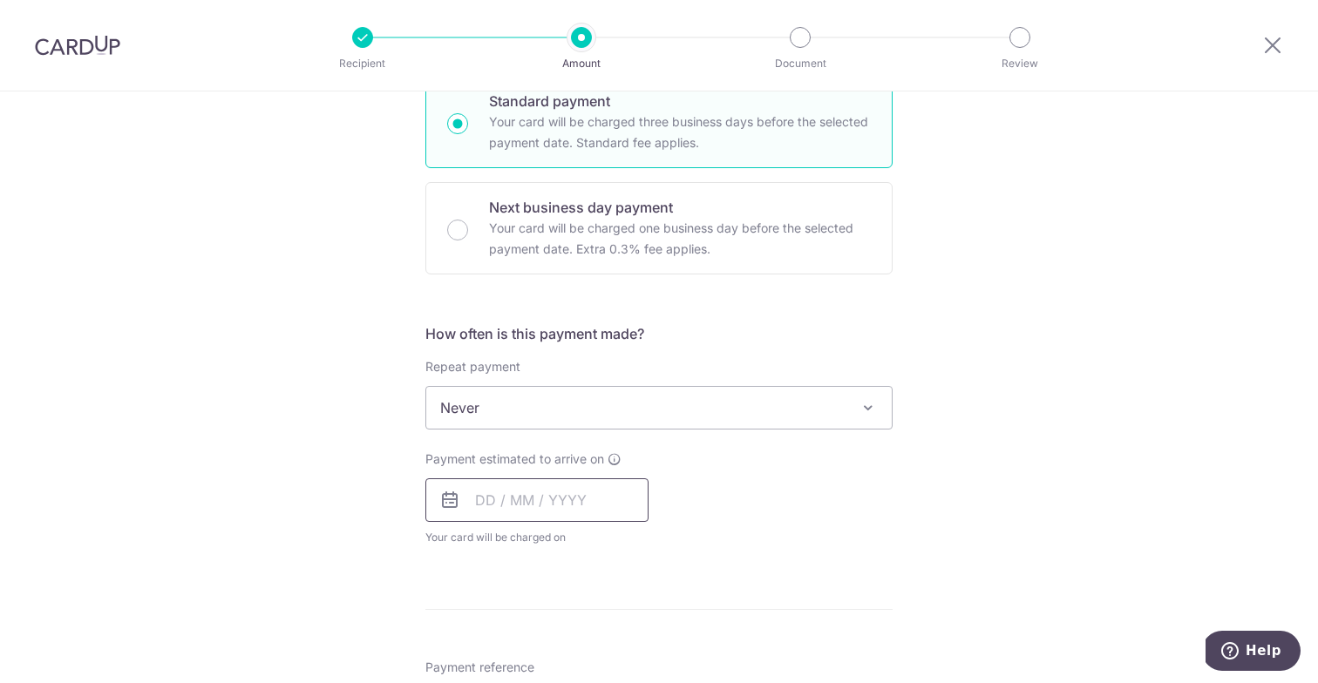
scroll to position [457, 0]
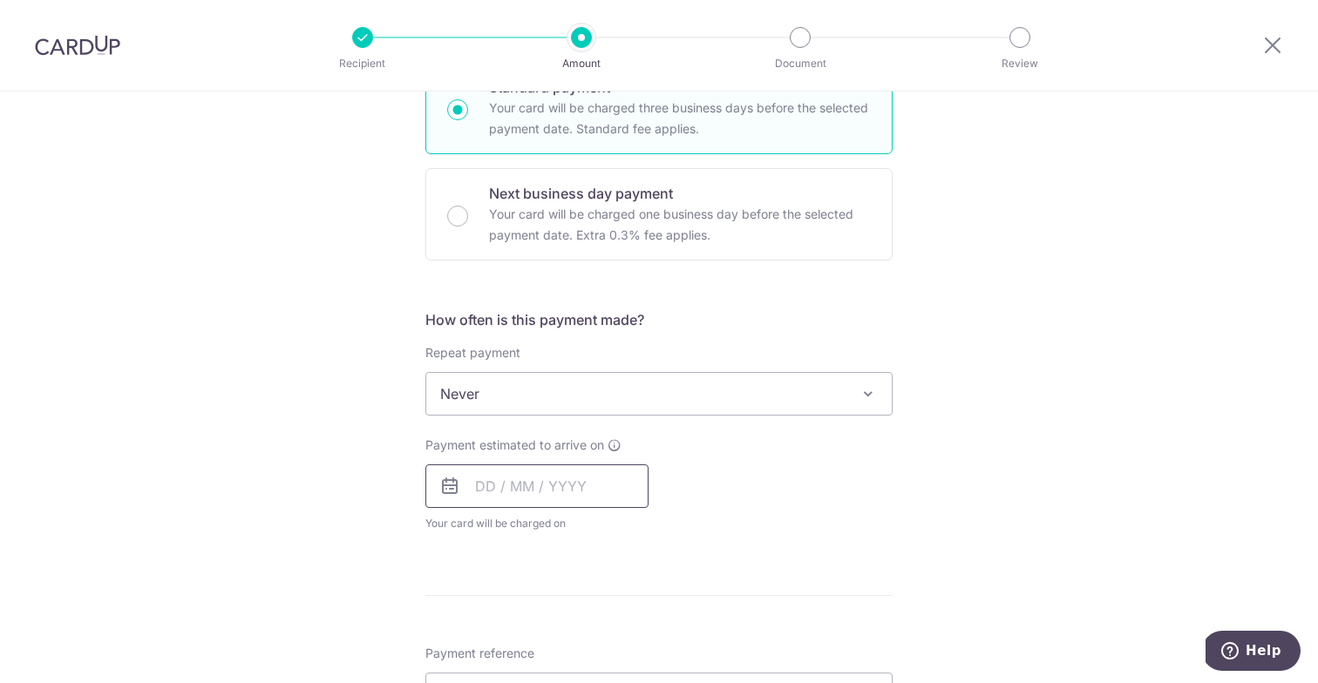
click at [541, 491] on input "text" at bounding box center [536, 487] width 223 height 44
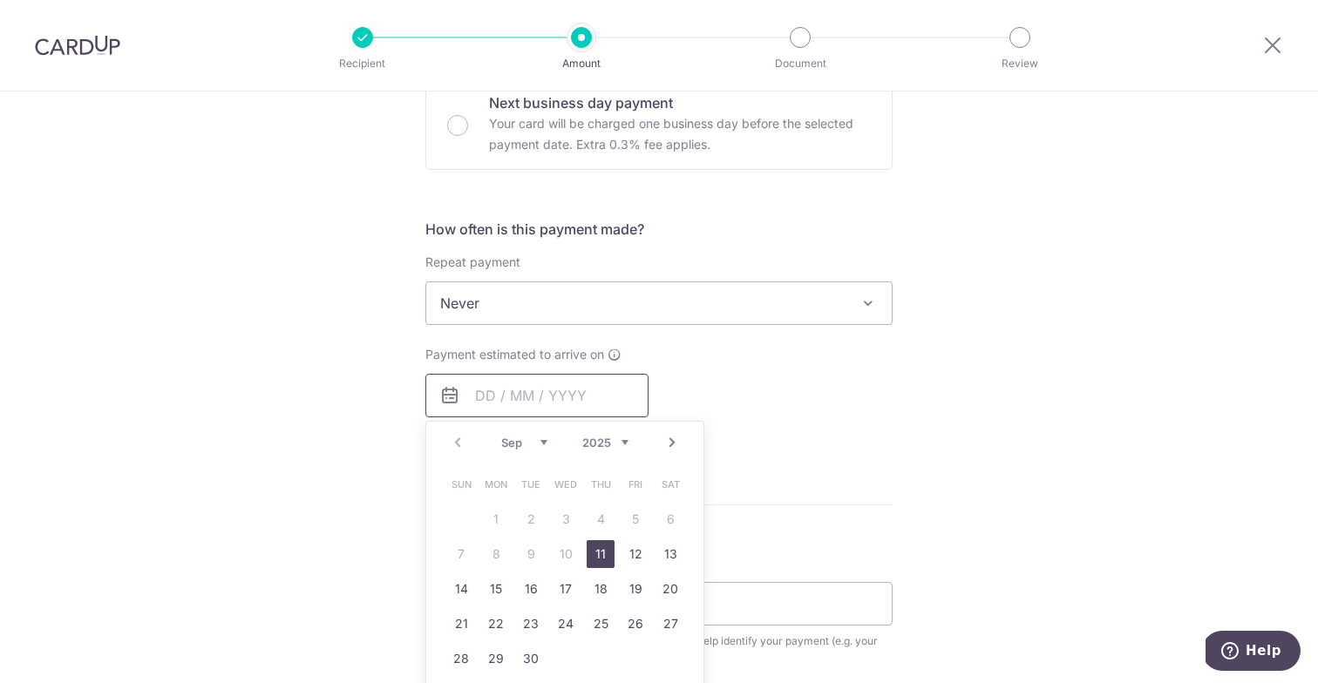
scroll to position [556, 0]
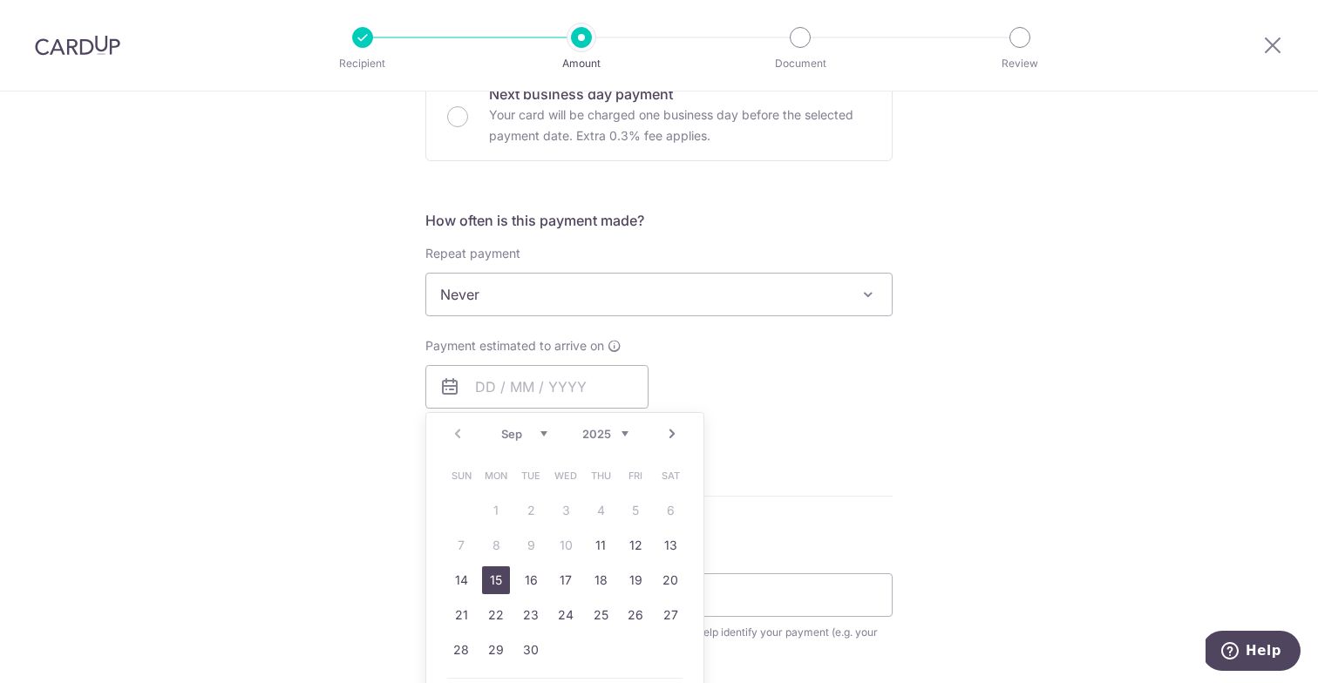
click at [507, 588] on link "15" at bounding box center [496, 581] width 28 height 28
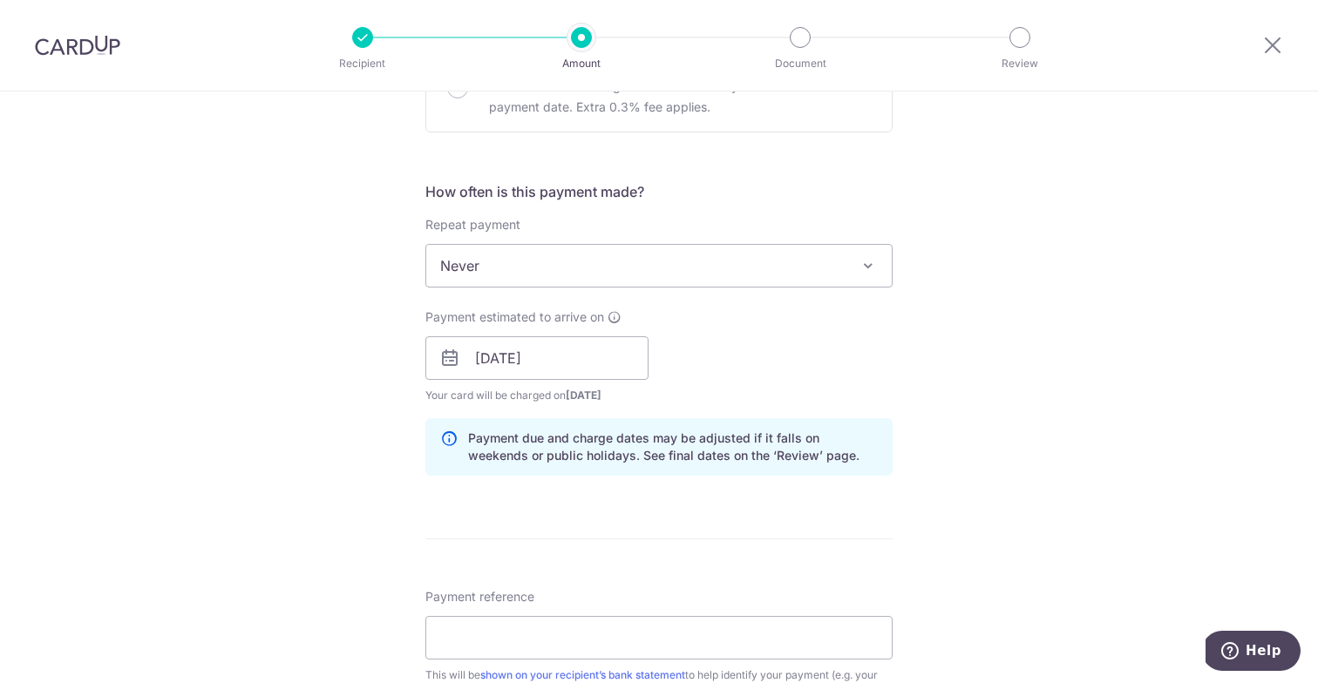
scroll to position [606, 0]
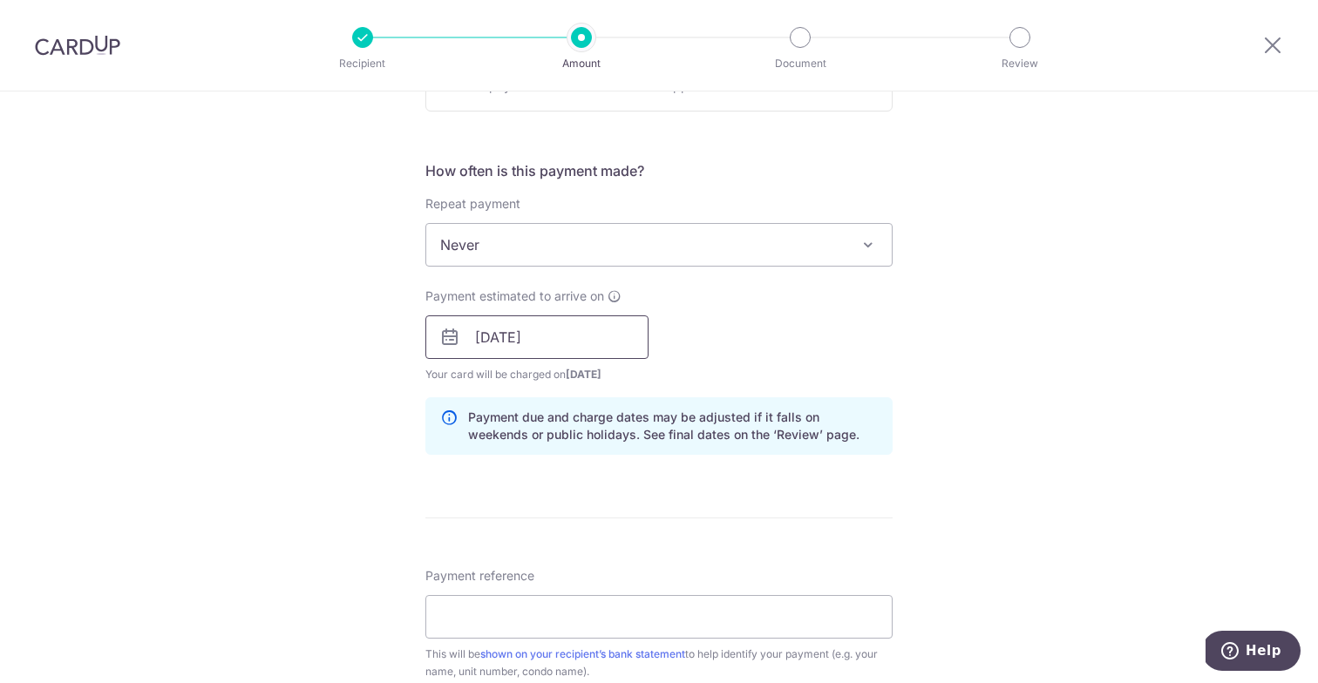
click at [567, 336] on input "15/09/2025" at bounding box center [536, 338] width 223 height 44
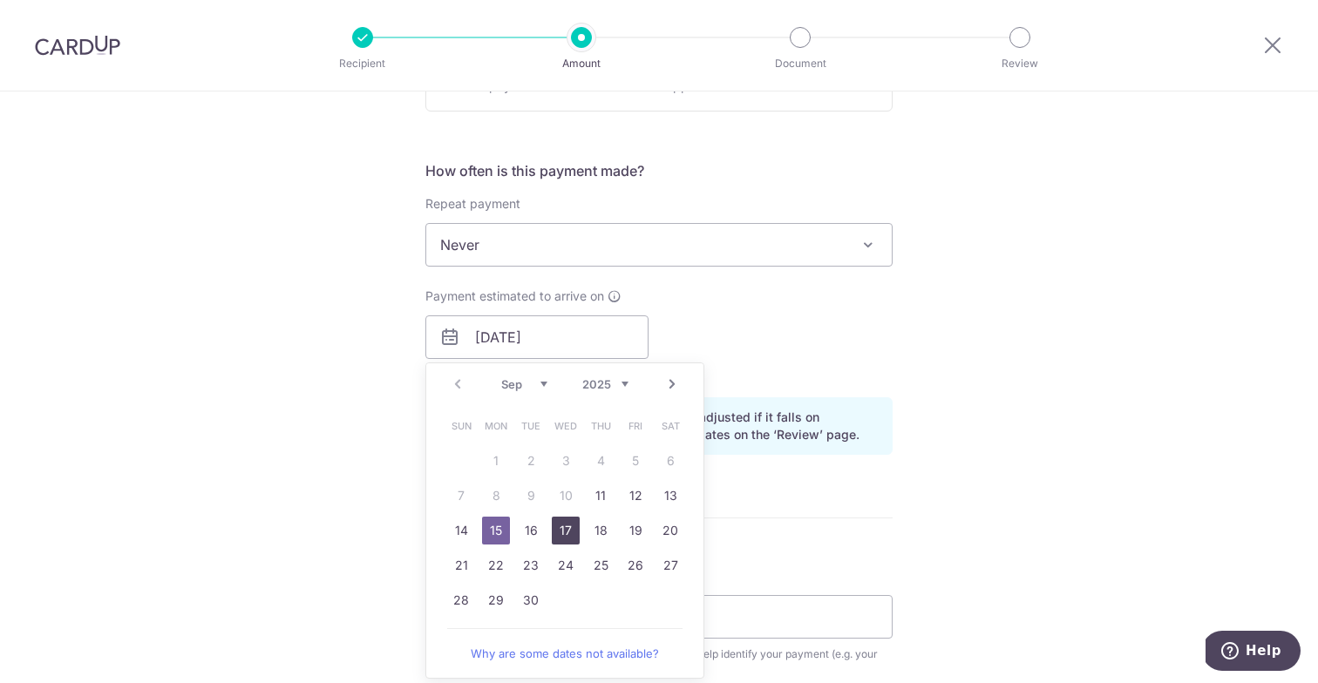
click at [563, 526] on link "17" at bounding box center [566, 531] width 28 height 28
type input "[DATE]"
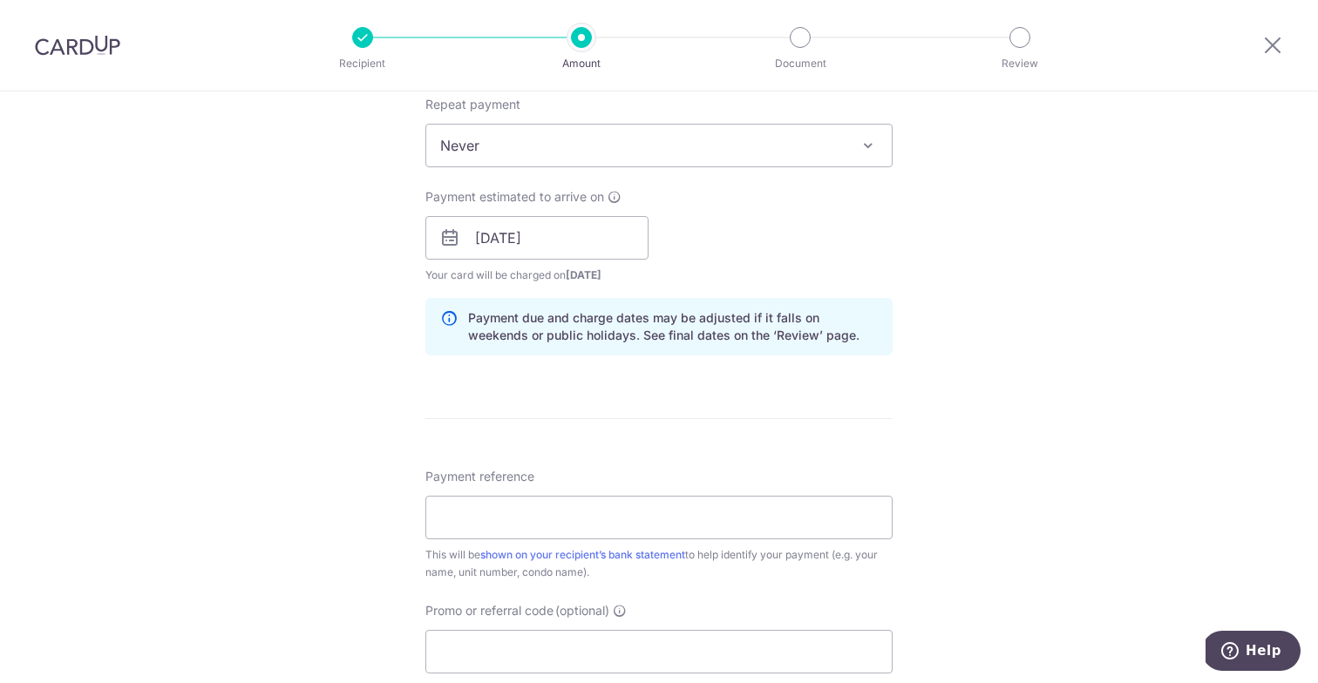
scroll to position [707, 0]
click at [654, 529] on input "Payment reference" at bounding box center [658, 516] width 467 height 44
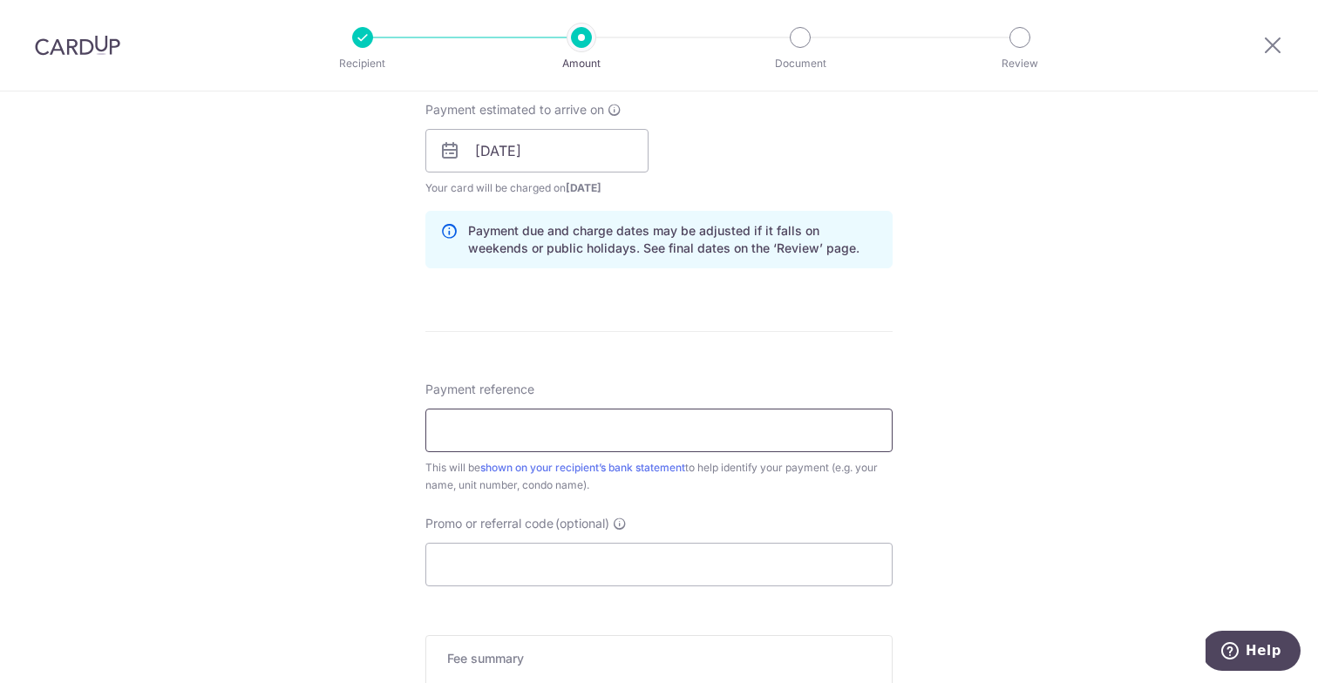
scroll to position [798, 0]
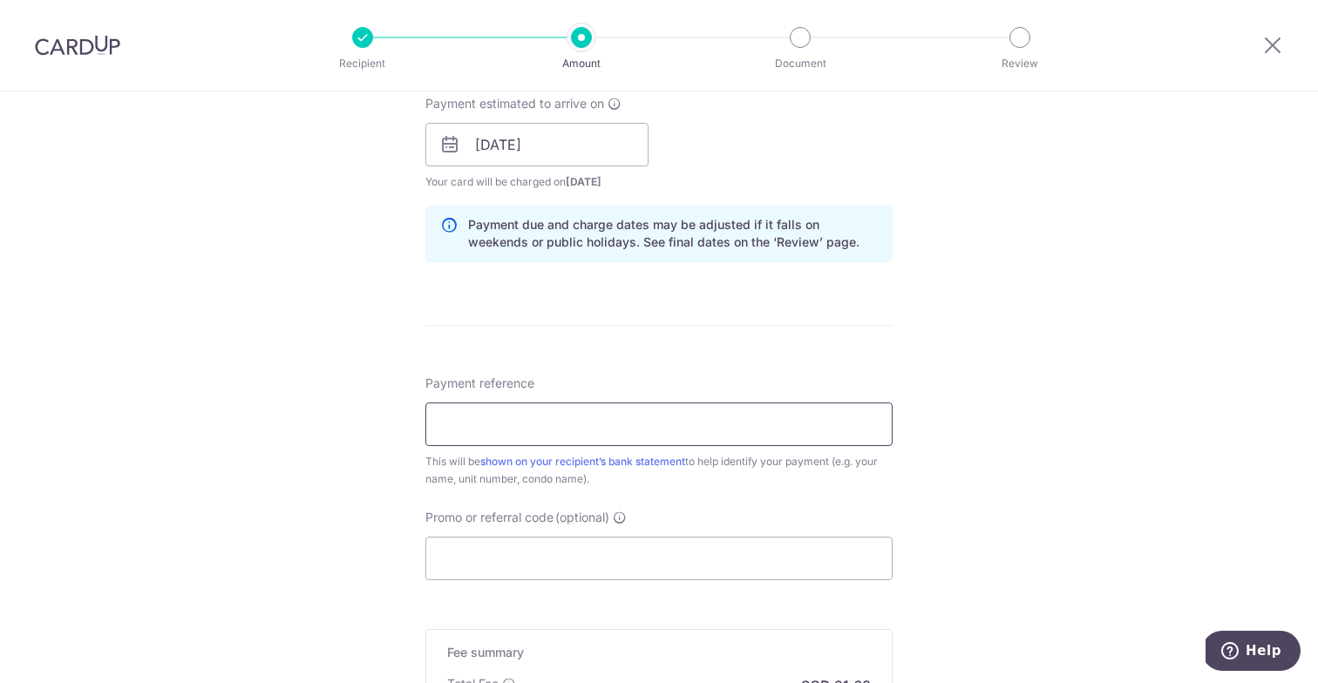
paste input "OFF225"
type input "OFF225"
click at [515, 555] on input "Promo or referral code (optional)" at bounding box center [658, 559] width 467 height 44
paste input "OFF225"
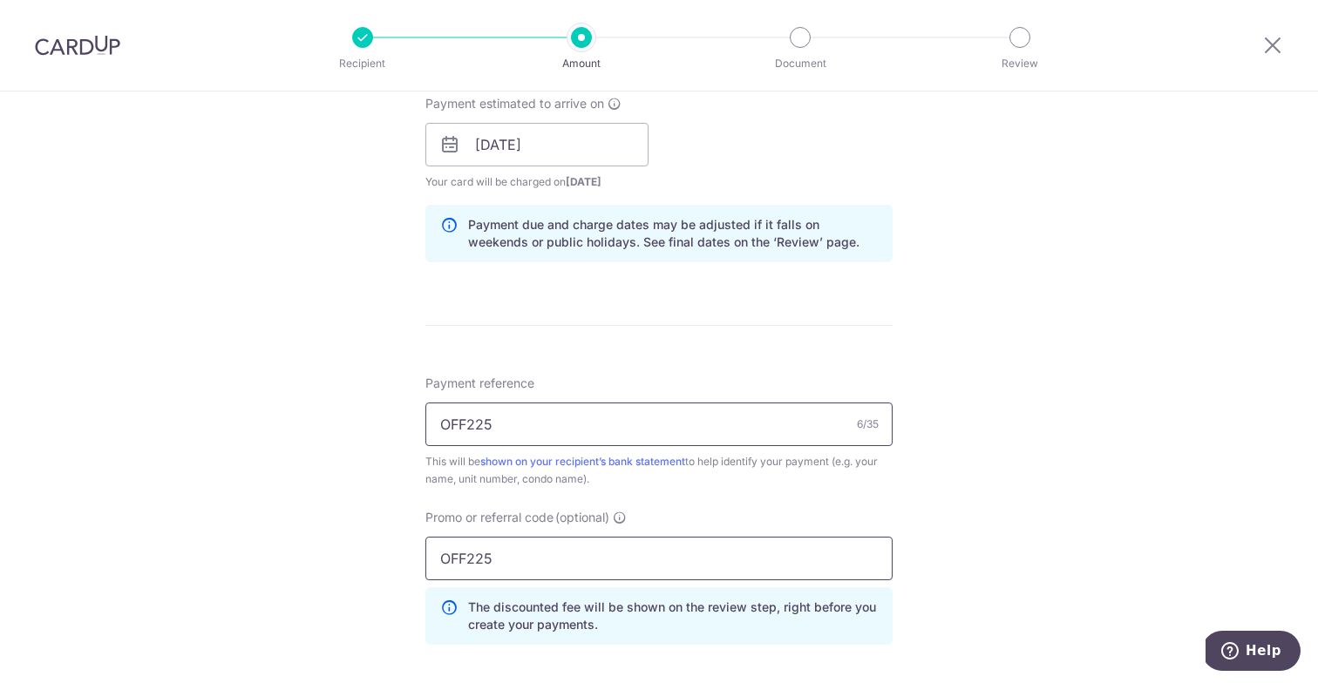
type input "OFF225"
click at [453, 438] on input "OFF225" at bounding box center [658, 425] width 467 height 44
type input "10C#18-12 Garry Tan"
click at [431, 472] on div "This will be shown on your recipient’s bank statement to help identify your pay…" at bounding box center [658, 470] width 467 height 35
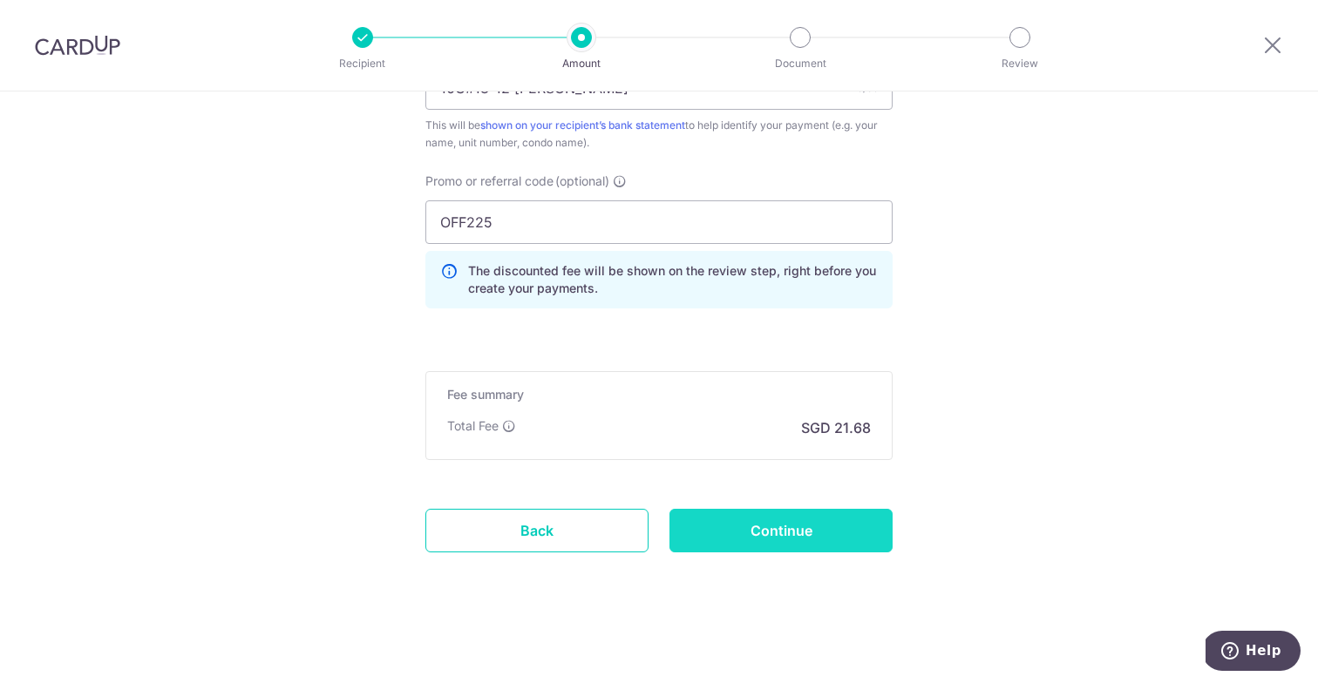
scroll to position [1135, 0]
click at [771, 539] on input "Continue" at bounding box center [780, 531] width 223 height 44
type input "Create Schedule"
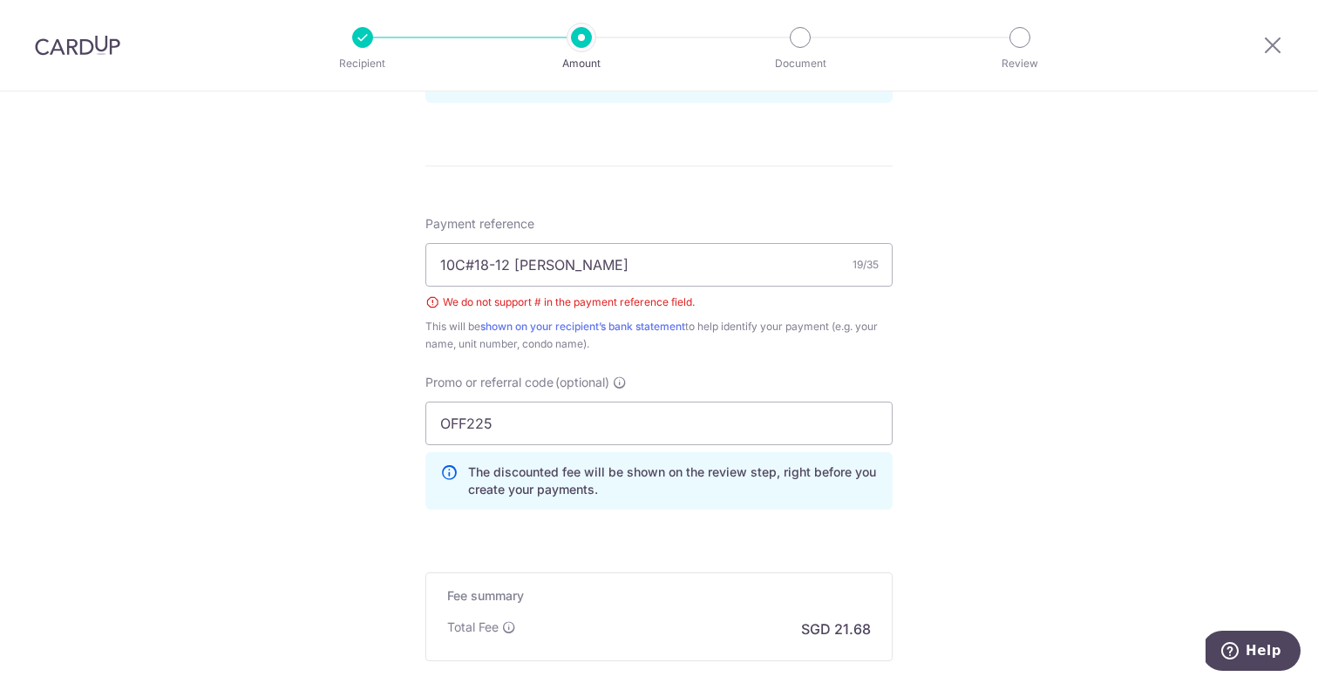
scroll to position [920, 0]
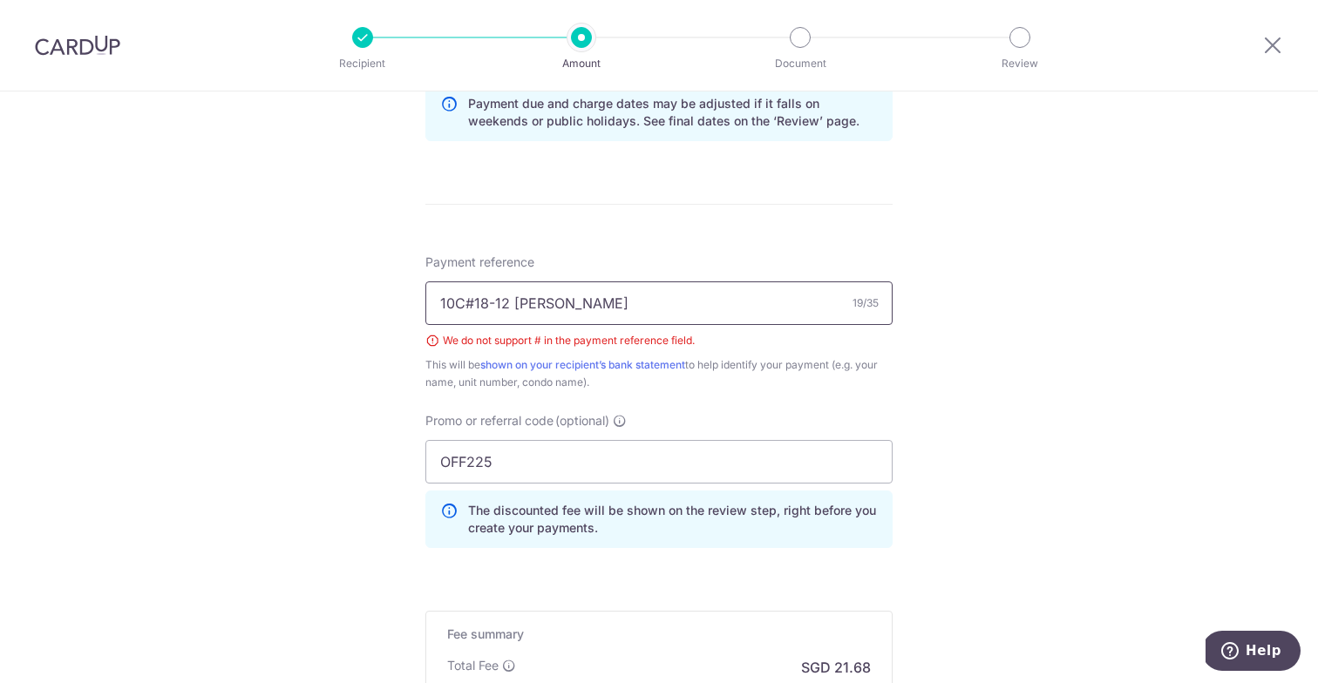
click at [471, 311] on input "10C#18-12 [PERSON_NAME]" at bounding box center [658, 304] width 467 height 44
type input "10C18-12 [PERSON_NAME]"
click at [322, 339] on div "Tell us more about your payment Enter payment amount SGD 833.85 833.85 Select C…" at bounding box center [659, 47] width 1318 height 1751
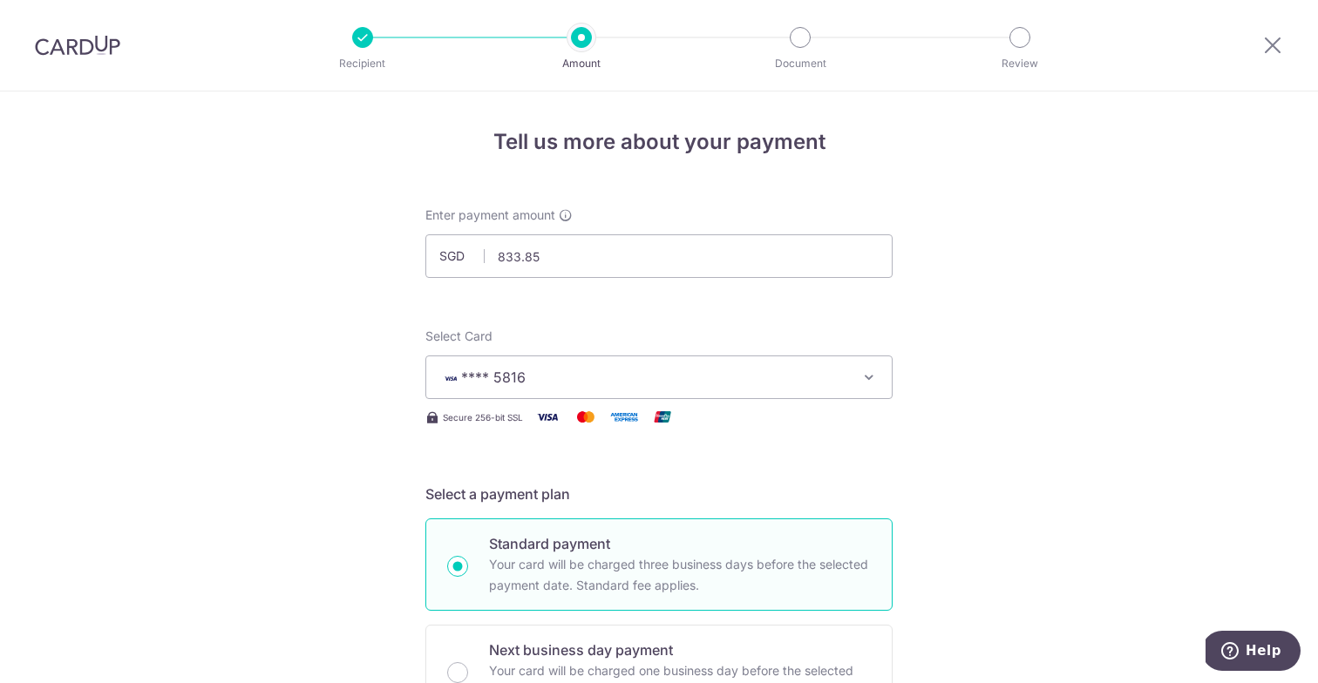
scroll to position [18, 0]
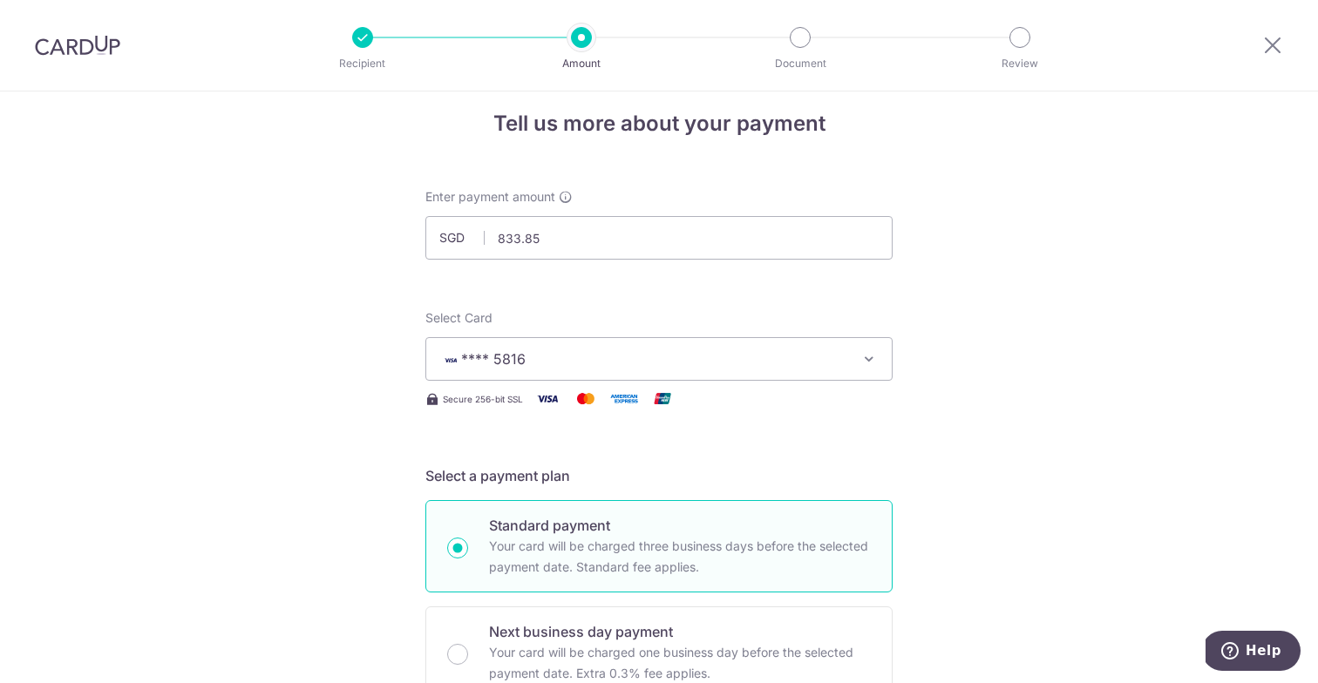
click at [540, 370] on button "**** 5816" at bounding box center [658, 359] width 467 height 44
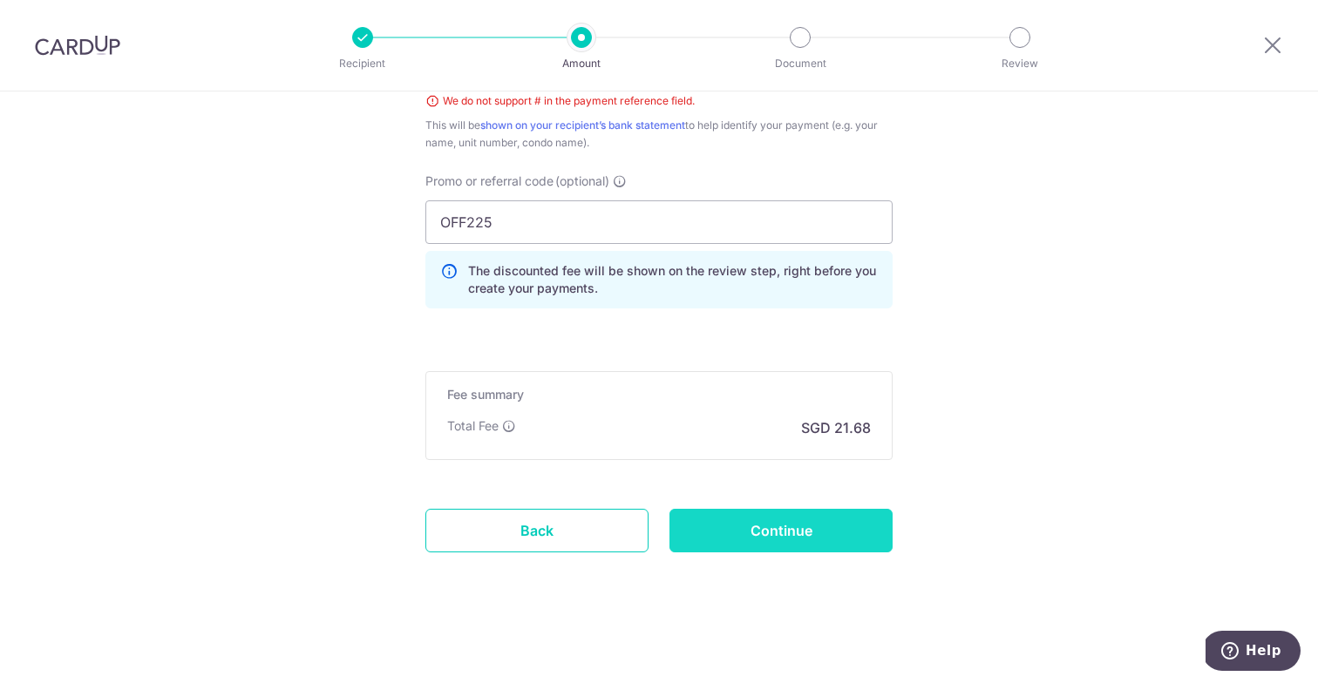
scroll to position [1159, 0]
click at [818, 531] on input "Continue" at bounding box center [780, 531] width 223 height 44
type input "Create Schedule"
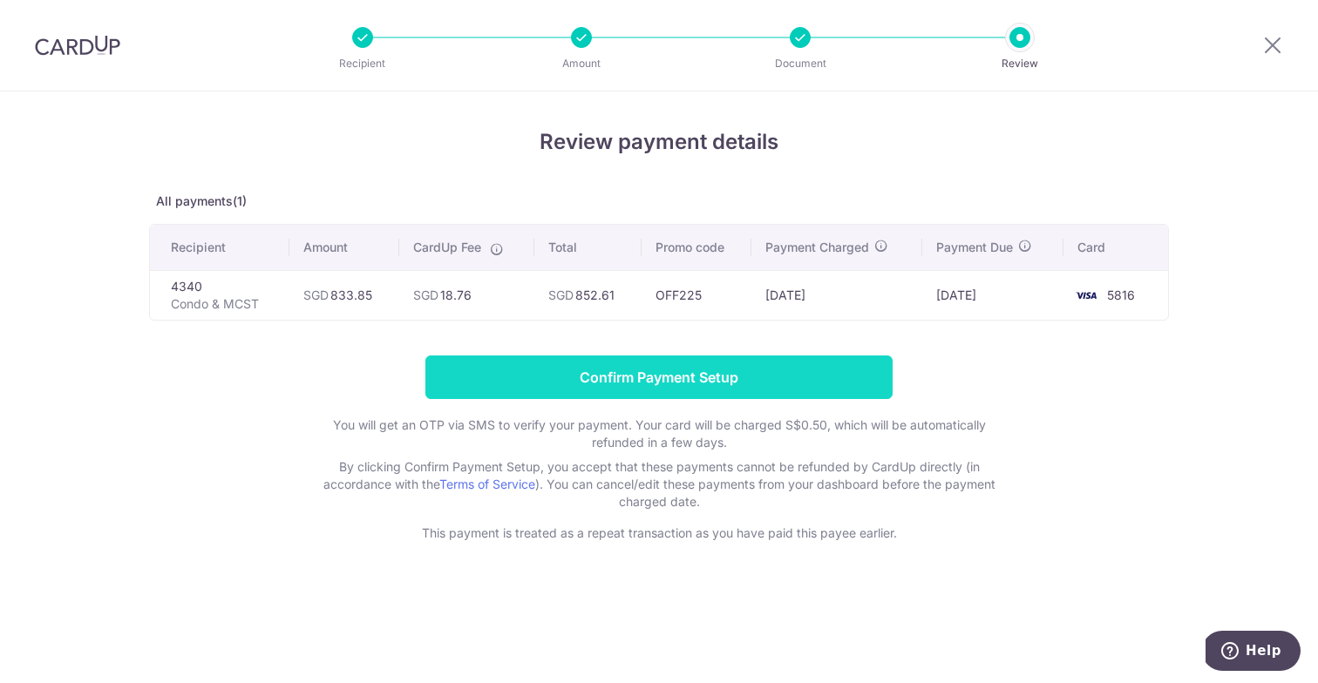
click at [655, 377] on input "Confirm Payment Setup" at bounding box center [658, 378] width 467 height 44
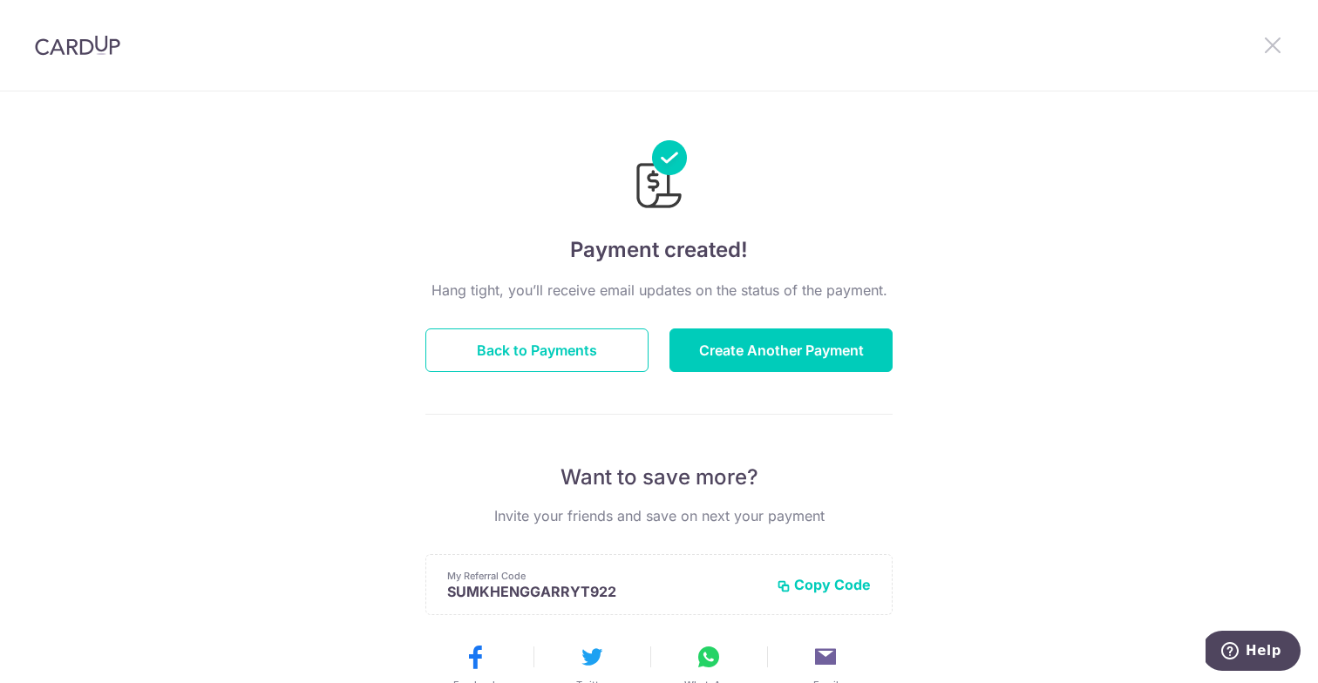
click at [1276, 39] on icon at bounding box center [1272, 45] width 21 height 22
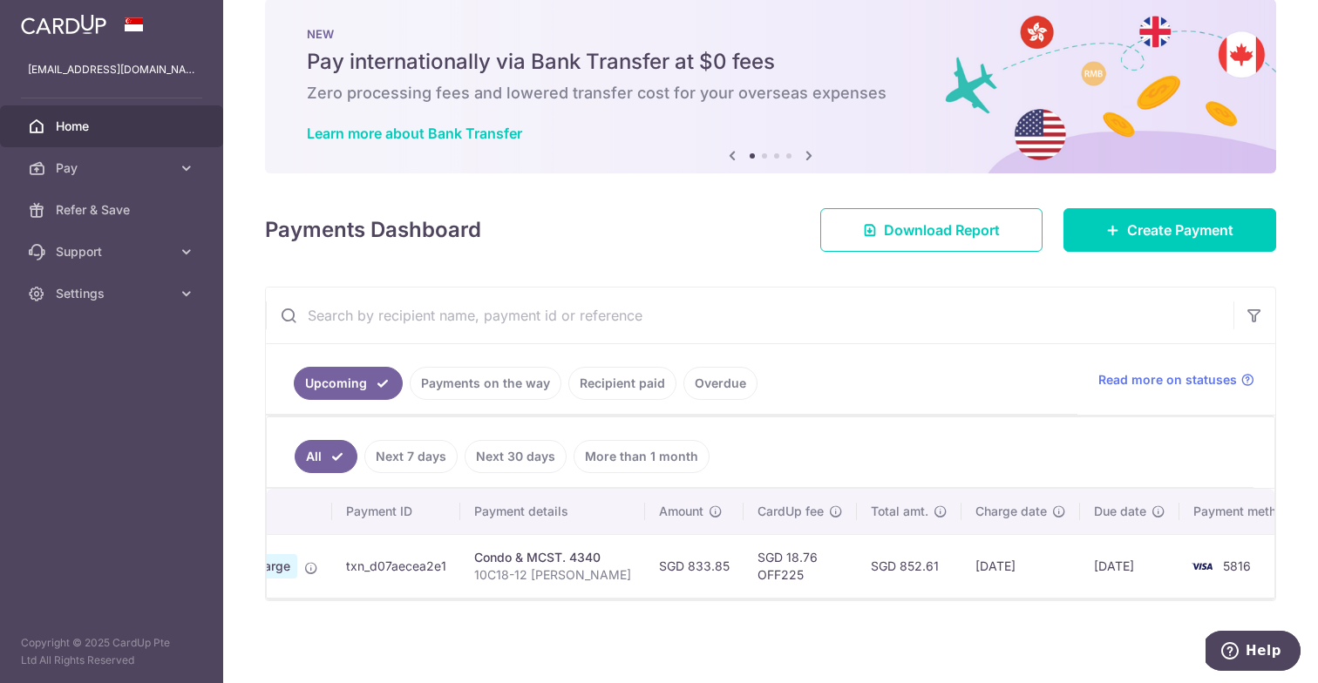
scroll to position [27, 0]
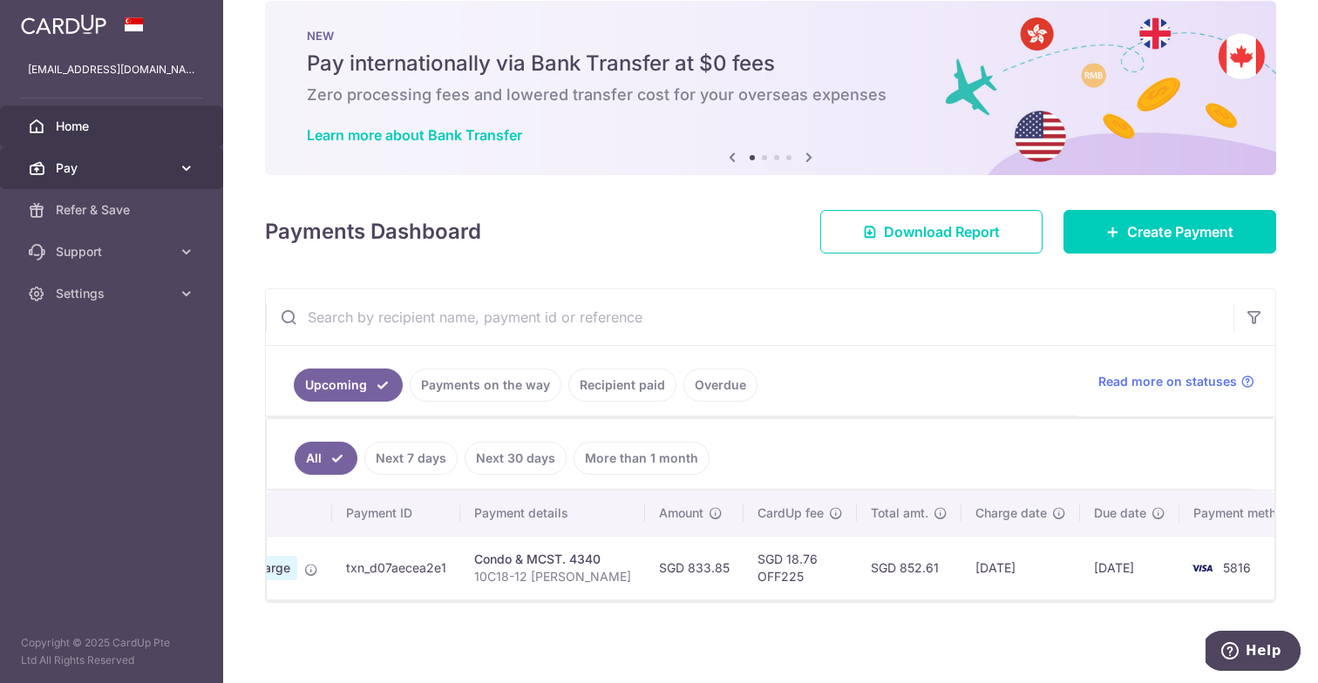
click at [86, 170] on span "Pay" at bounding box center [113, 168] width 115 height 17
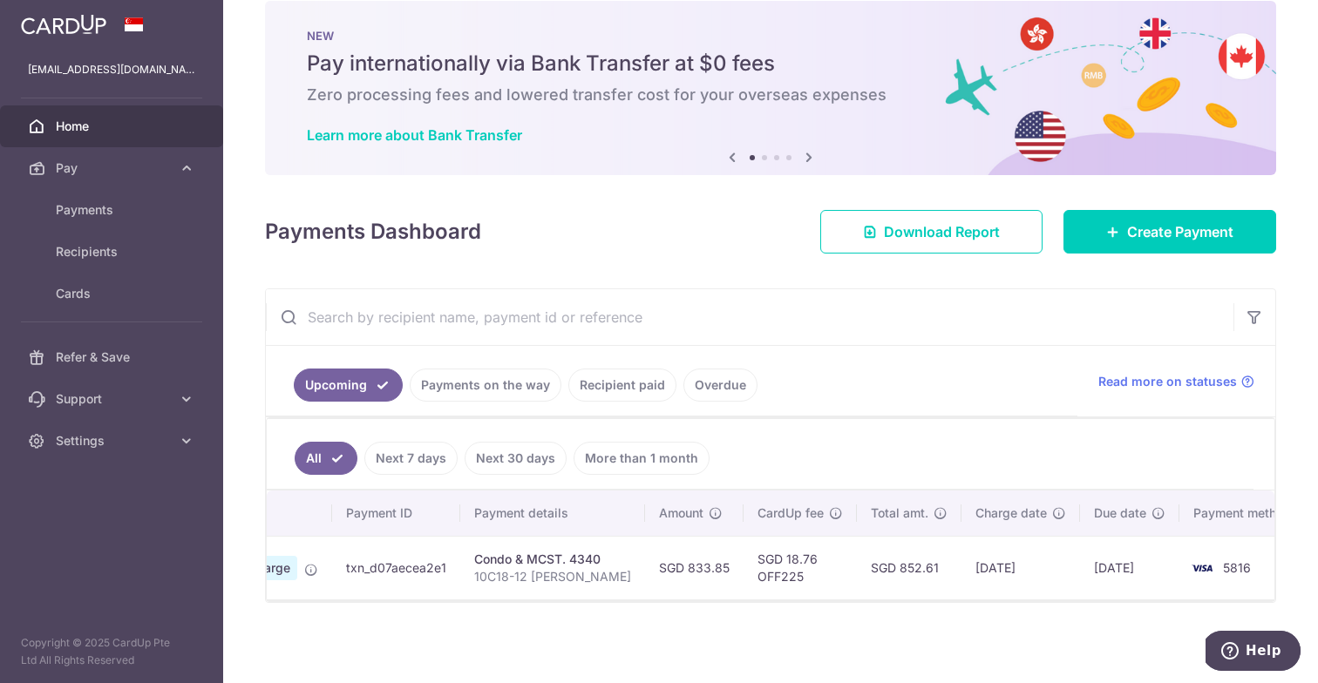
click at [421, 651] on div "× Pause Schedule Pause all future payments in this series Pause just this one p…" at bounding box center [770, 341] width 1095 height 683
click at [606, 398] on link "Recipient paid" at bounding box center [622, 385] width 108 height 33
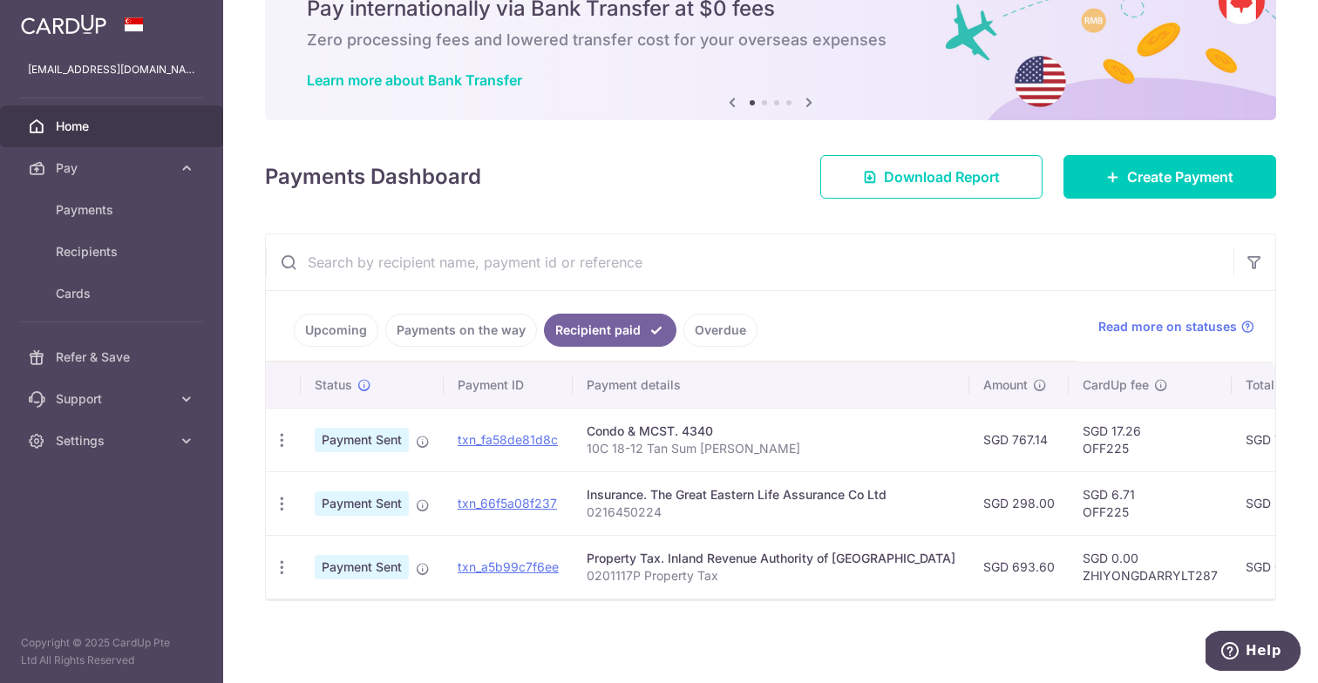
scroll to position [82, 0]
click at [339, 326] on link "Upcoming" at bounding box center [336, 330] width 85 height 33
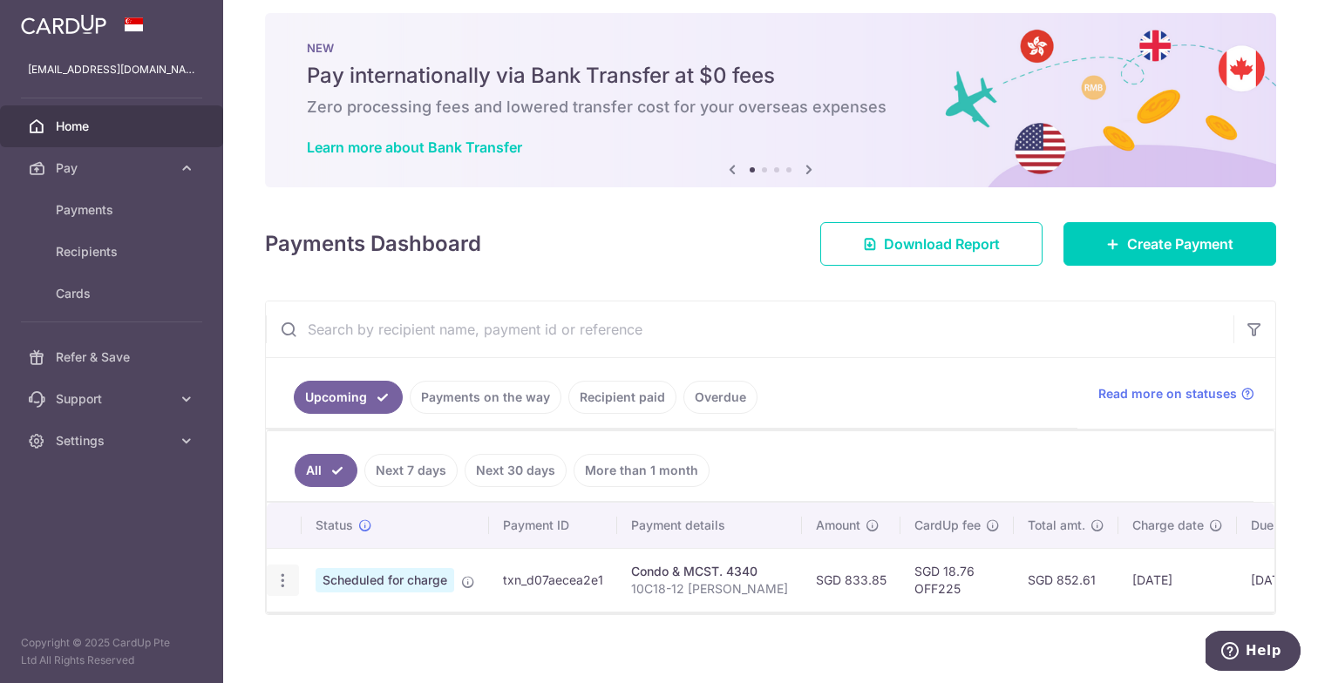
scroll to position [0, 0]
click at [282, 577] on icon "button" at bounding box center [283, 581] width 18 height 18
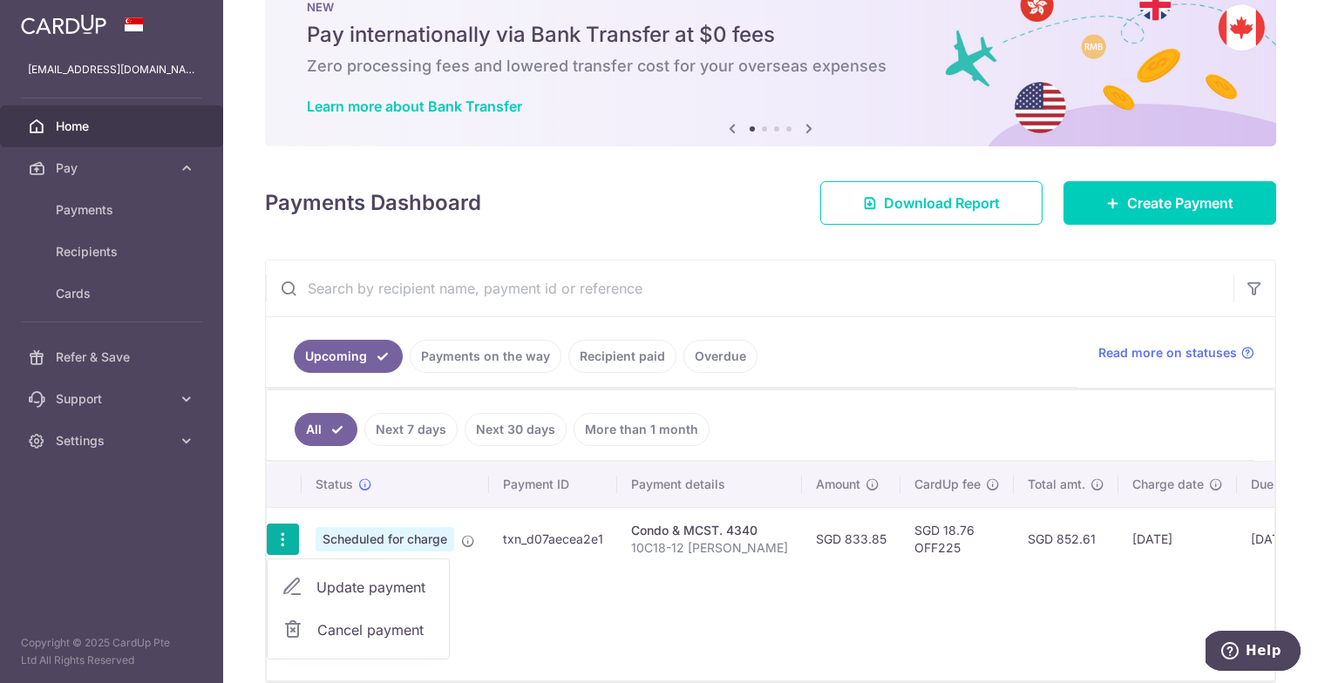
click at [326, 587] on span "Update payment" at bounding box center [375, 587] width 119 height 21
radio input "true"
type input "833.85"
type input "[DATE]"
type input "10C18-12 Garry Tan"
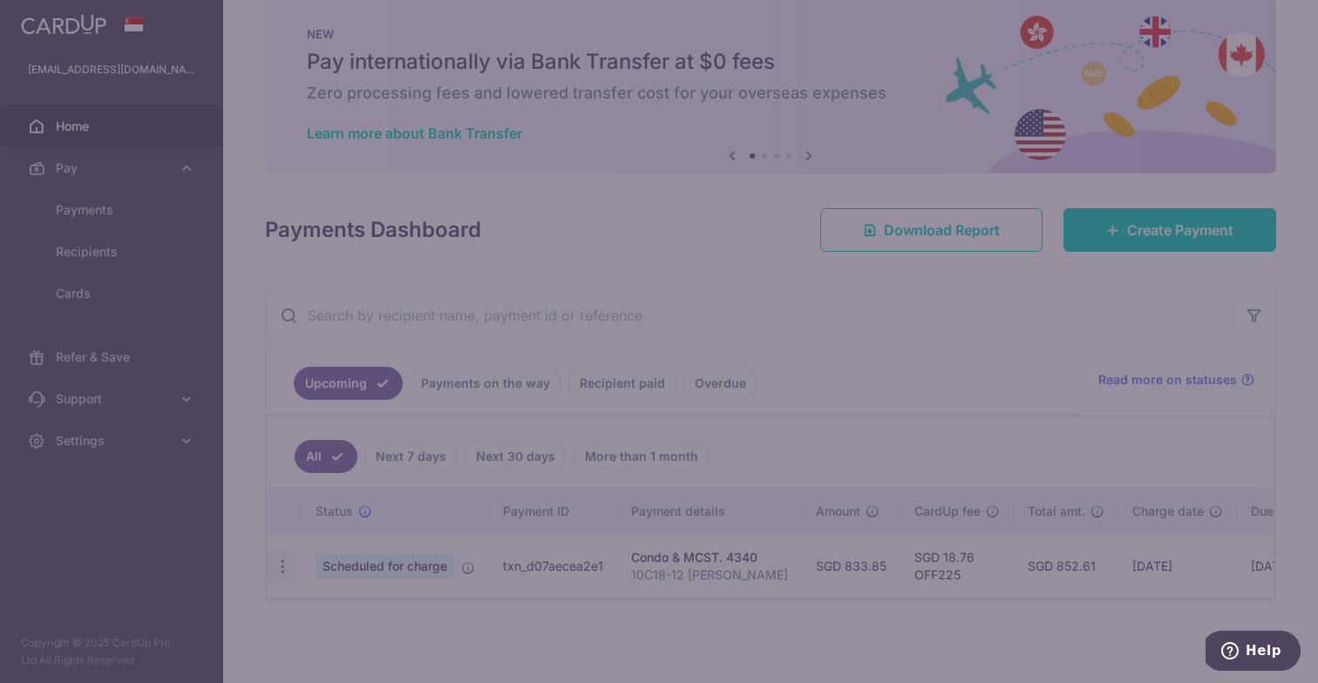
scroll to position [29, 0]
type input "OFF225"
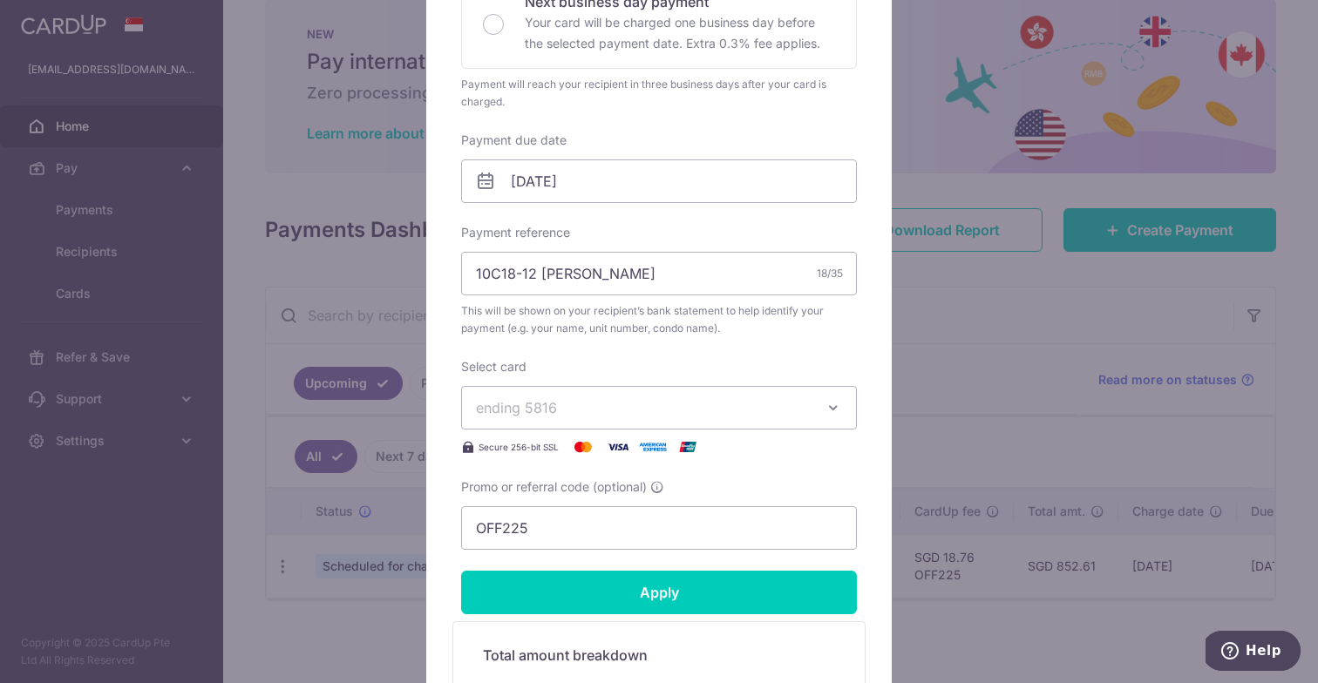
scroll to position [417, 0]
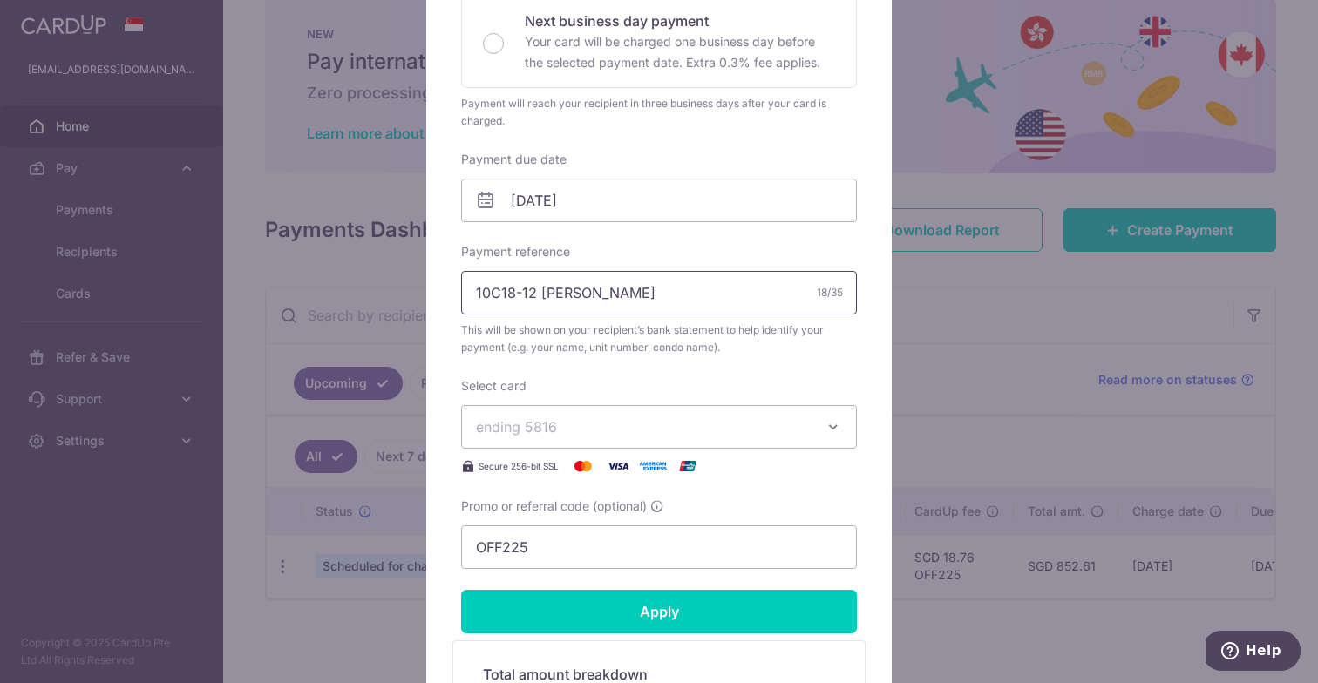
click at [498, 297] on input "10C18-12 Garry Tan" at bounding box center [659, 293] width 396 height 44
click at [553, 294] on input "10C 18-12 Garry Tan" at bounding box center [659, 293] width 396 height 44
click at [547, 294] on input "10C 18-12 Garry Tan" at bounding box center [659, 293] width 396 height 44
drag, startPoint x: 547, startPoint y: 294, endPoint x: 758, endPoint y: 293, distance: 211.8
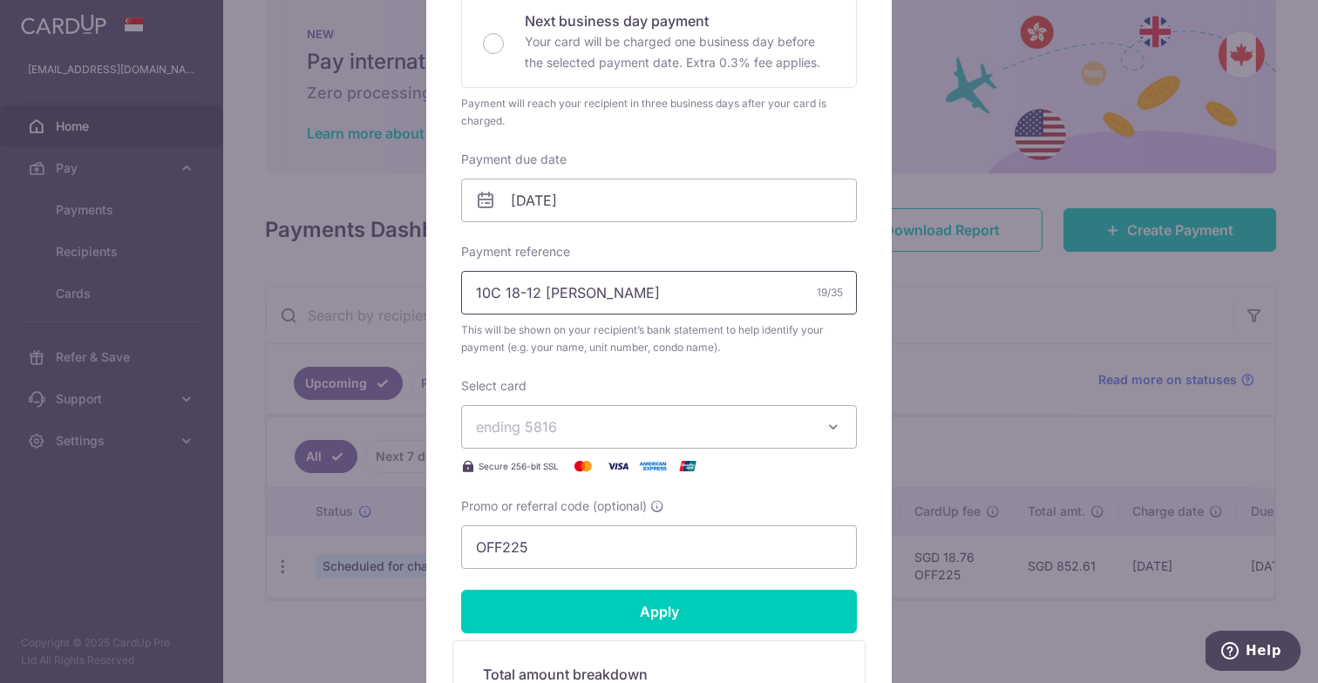
click at [758, 293] on input "10C 18-12 Garry Tan" at bounding box center [659, 293] width 396 height 44
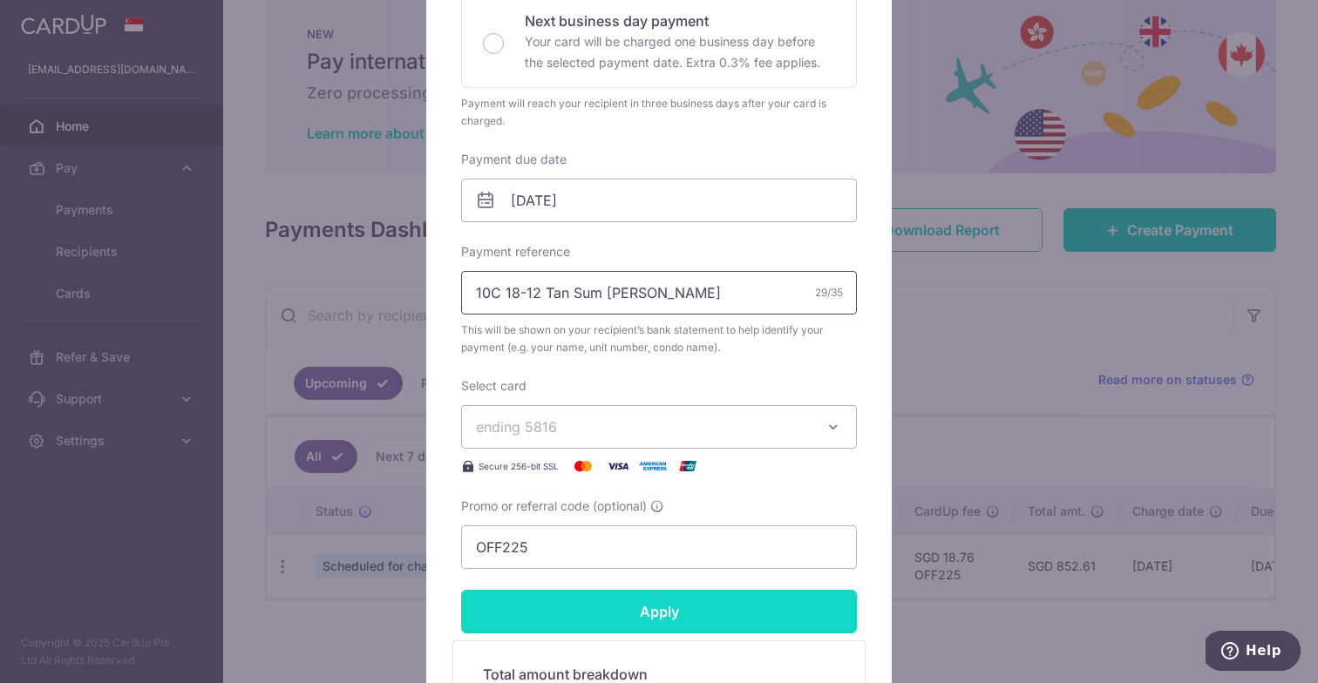
type input "10C 18-12 Tan Sum [PERSON_NAME]"
click at [535, 610] on input "Apply" at bounding box center [659, 612] width 396 height 44
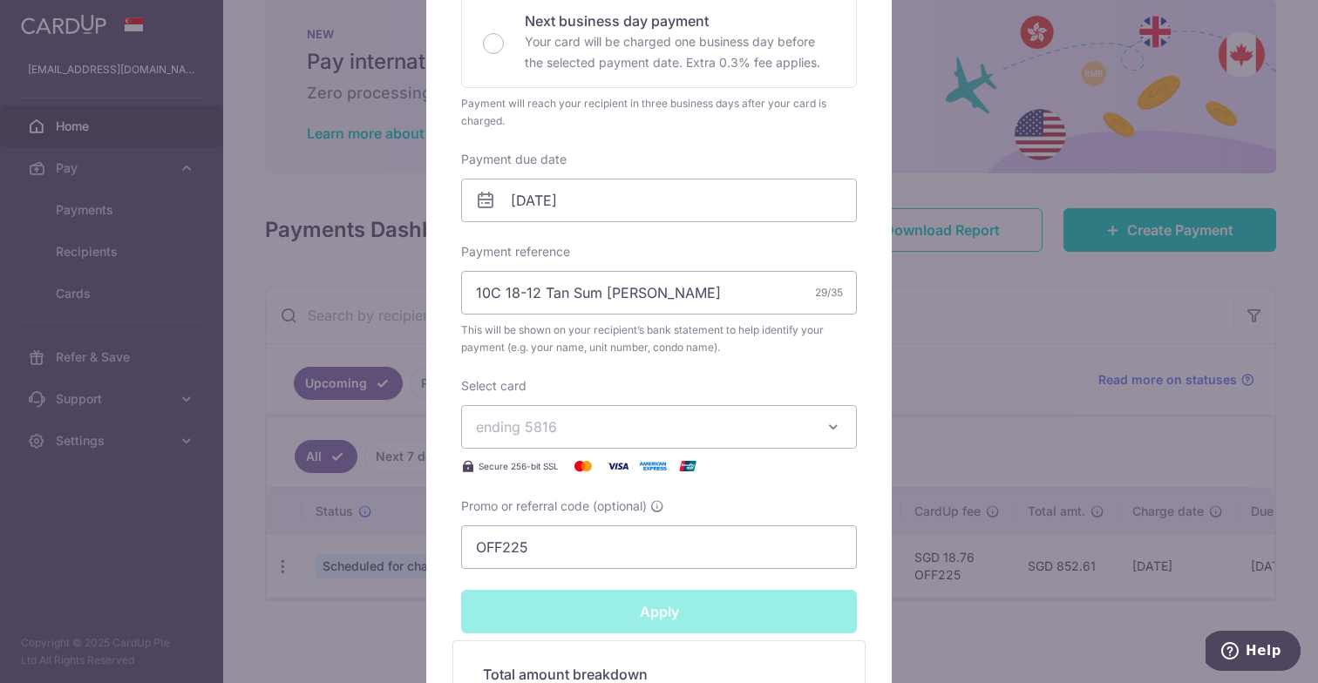
type input "Successfully Applied"
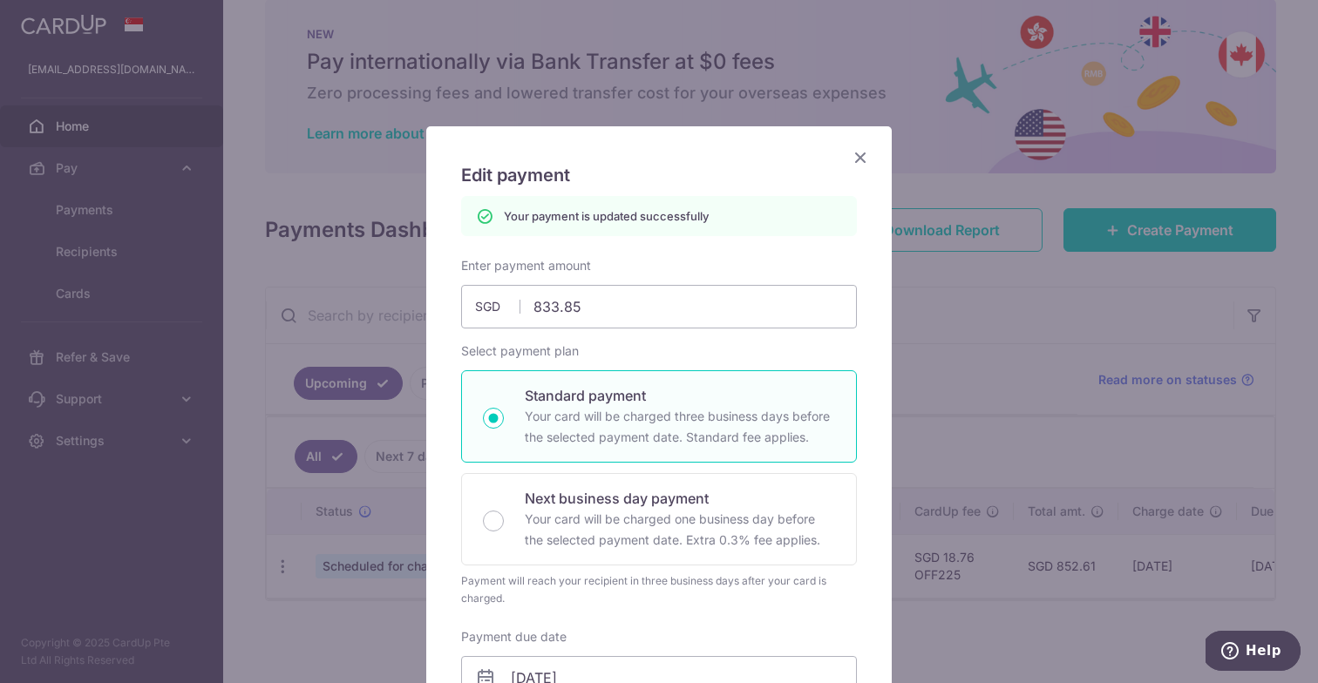
scroll to position [0, 0]
click at [867, 154] on icon "Close" at bounding box center [860, 157] width 21 height 22
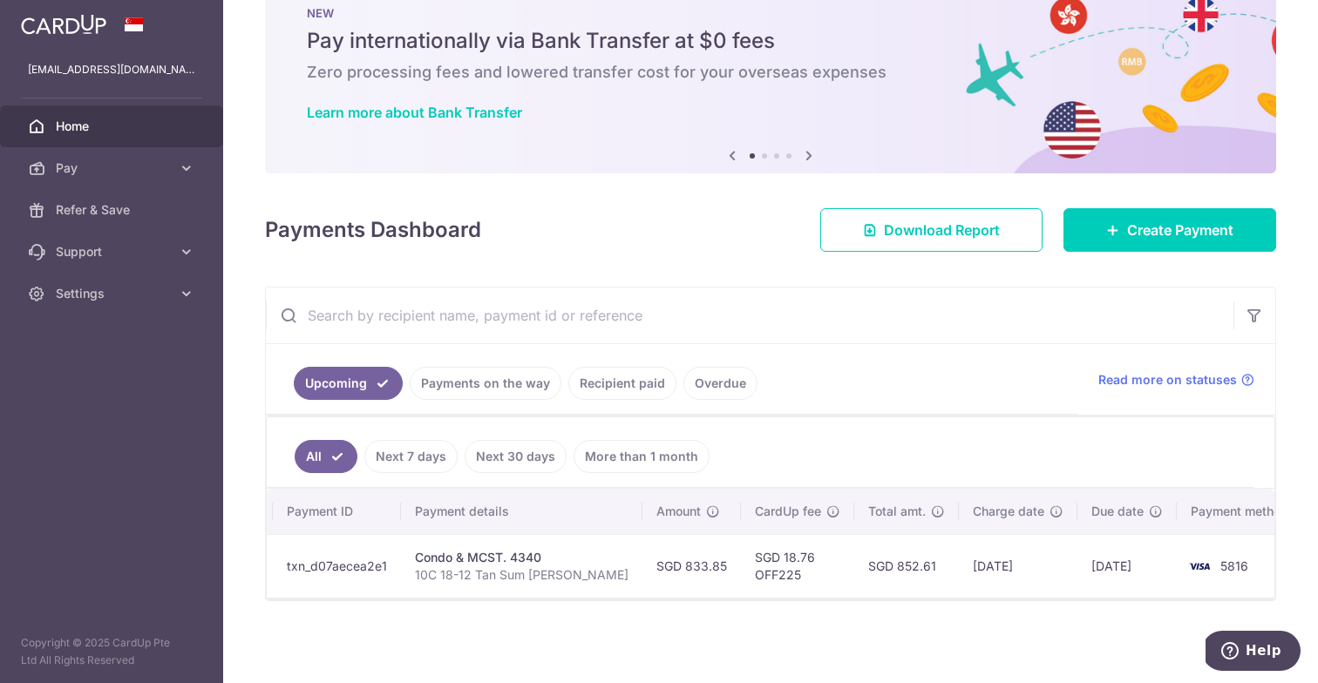
scroll to position [0, 215]
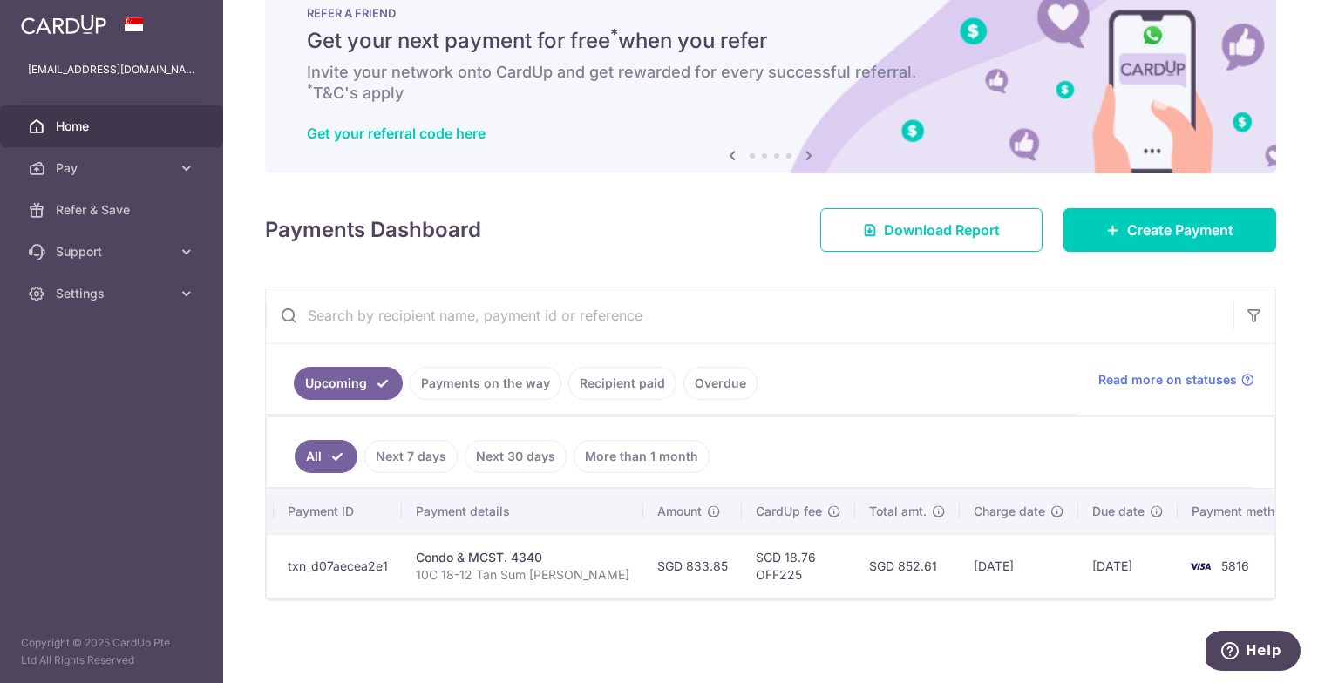
click at [601, 397] on link "Recipient paid" at bounding box center [622, 383] width 108 height 33
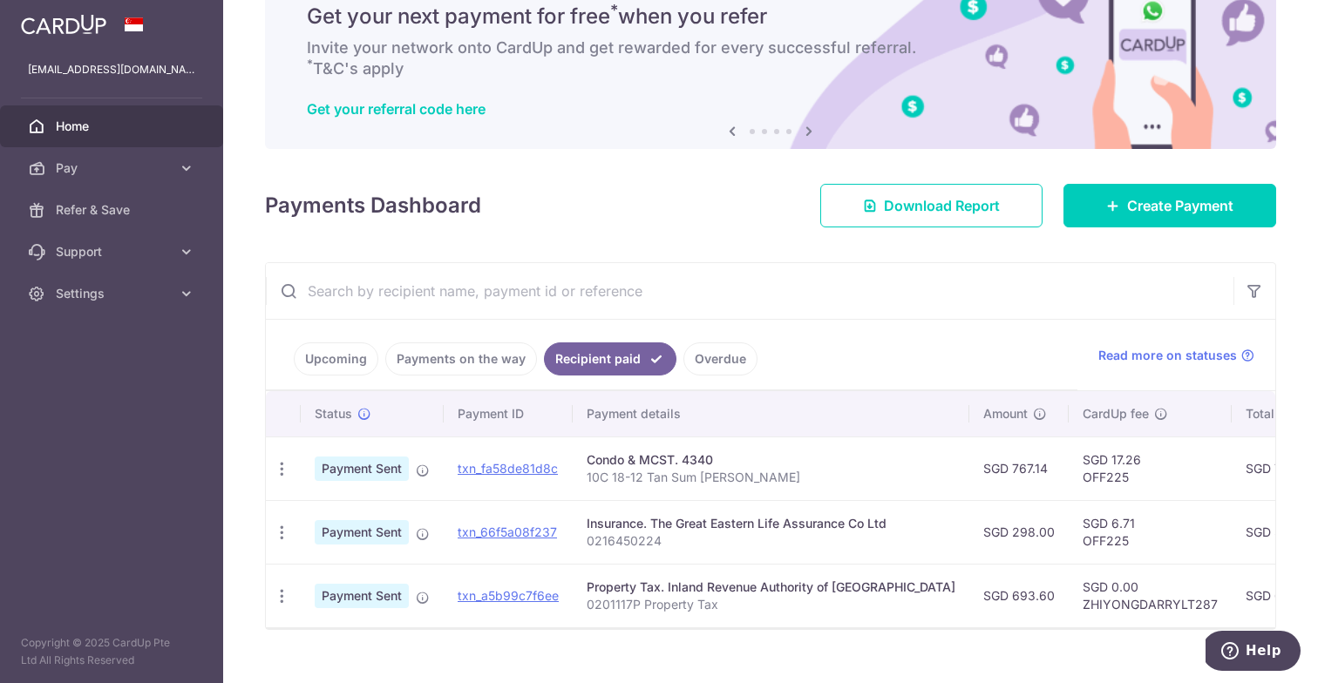
scroll to position [78, 0]
